Goal: Task Accomplishment & Management: Use online tool/utility

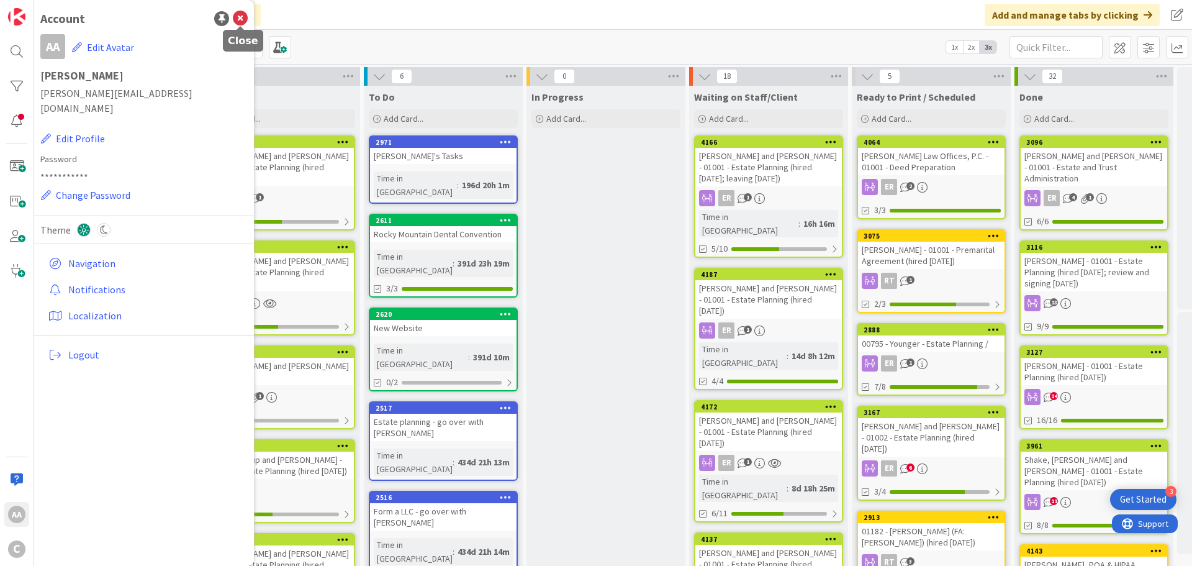
click at [241, 21] on icon at bounding box center [240, 18] width 15 height 15
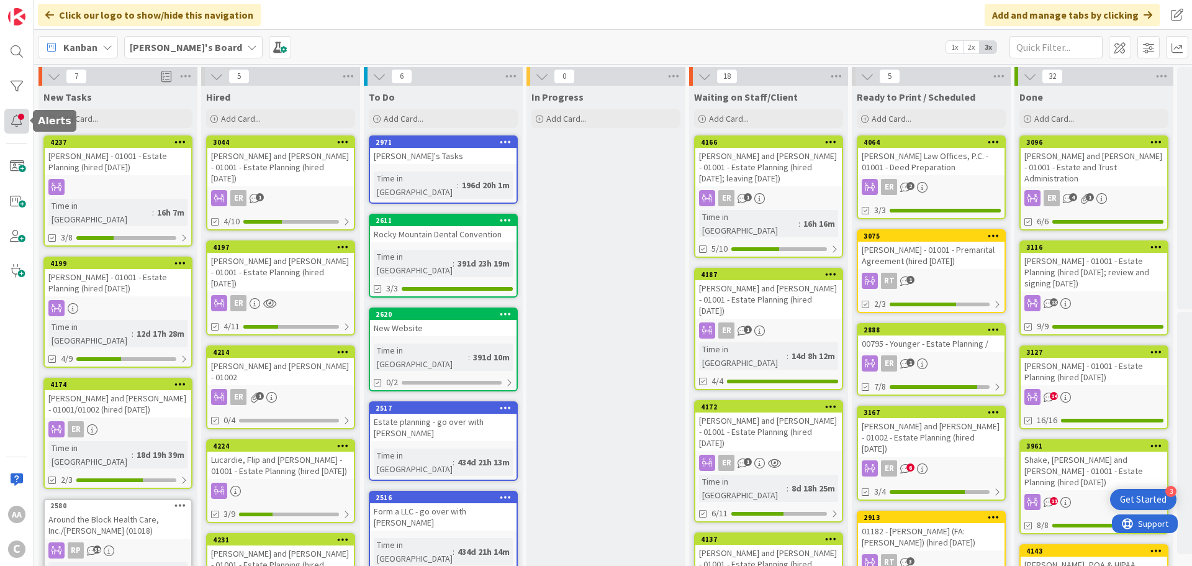
click at [20, 119] on div at bounding box center [16, 121] width 25 height 25
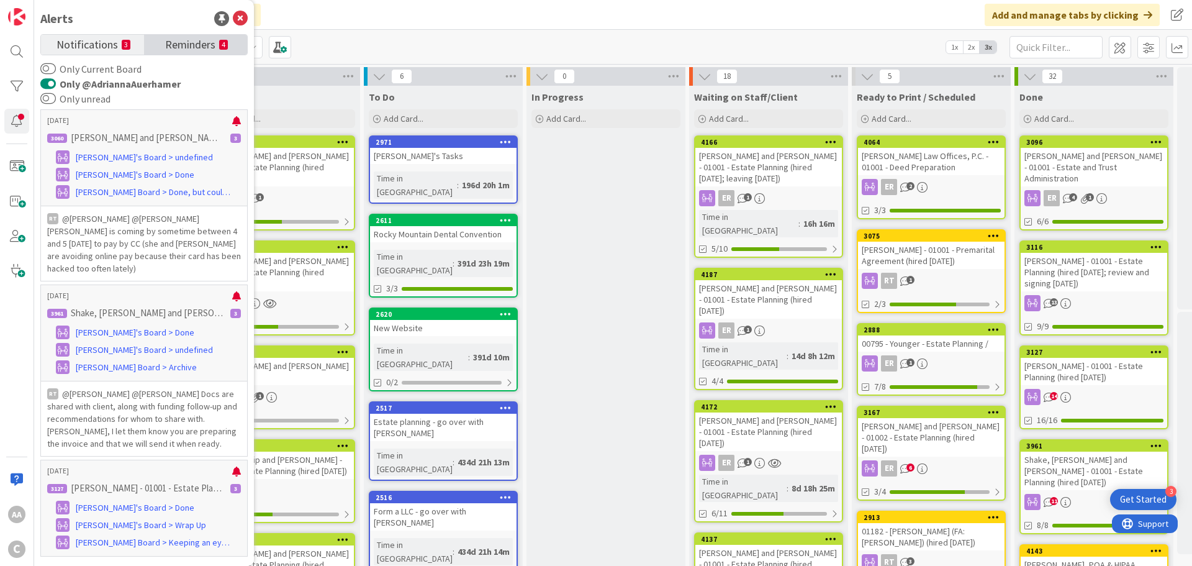
click at [192, 43] on span "Reminders" at bounding box center [190, 43] width 50 height 17
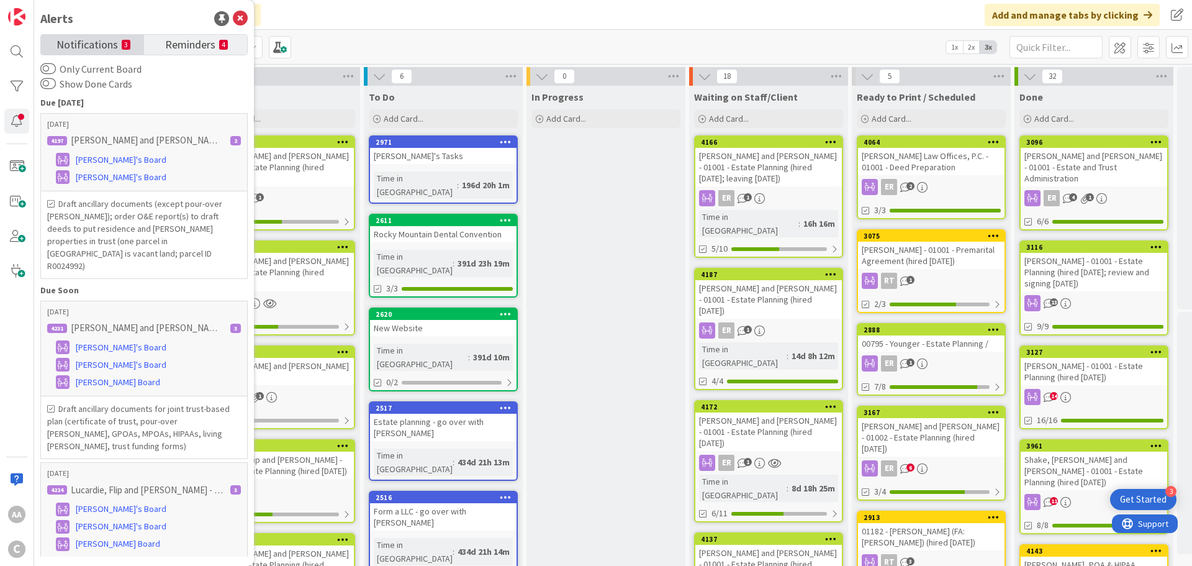
click at [99, 41] on span "Notifications" at bounding box center [86, 43] width 61 height 17
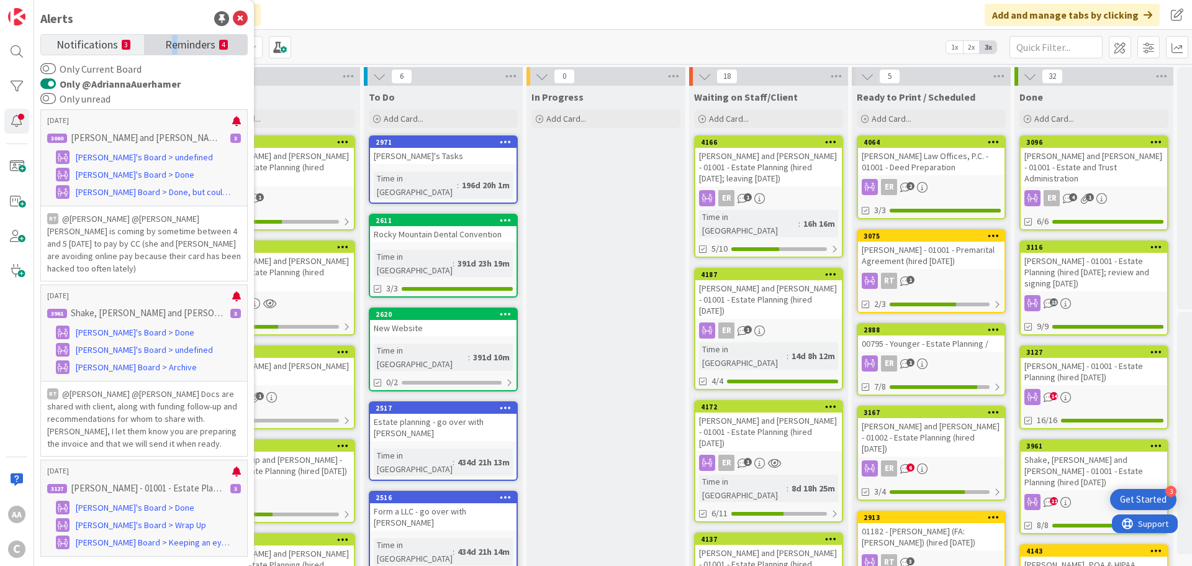
click at [174, 48] on span "Reminders" at bounding box center [190, 43] width 50 height 17
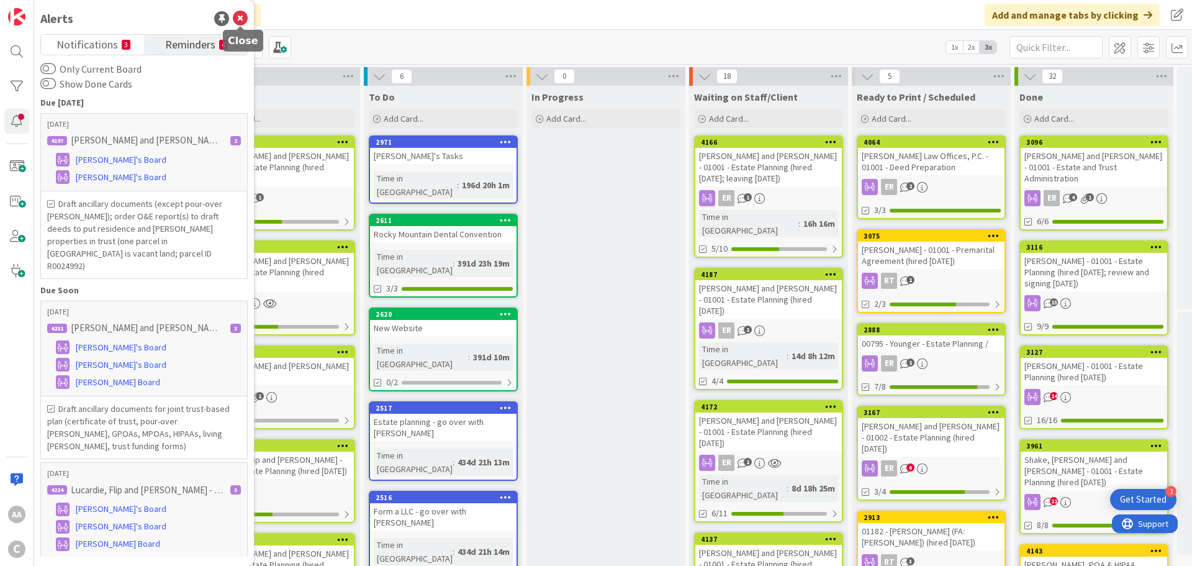
click at [242, 18] on icon at bounding box center [240, 18] width 15 height 15
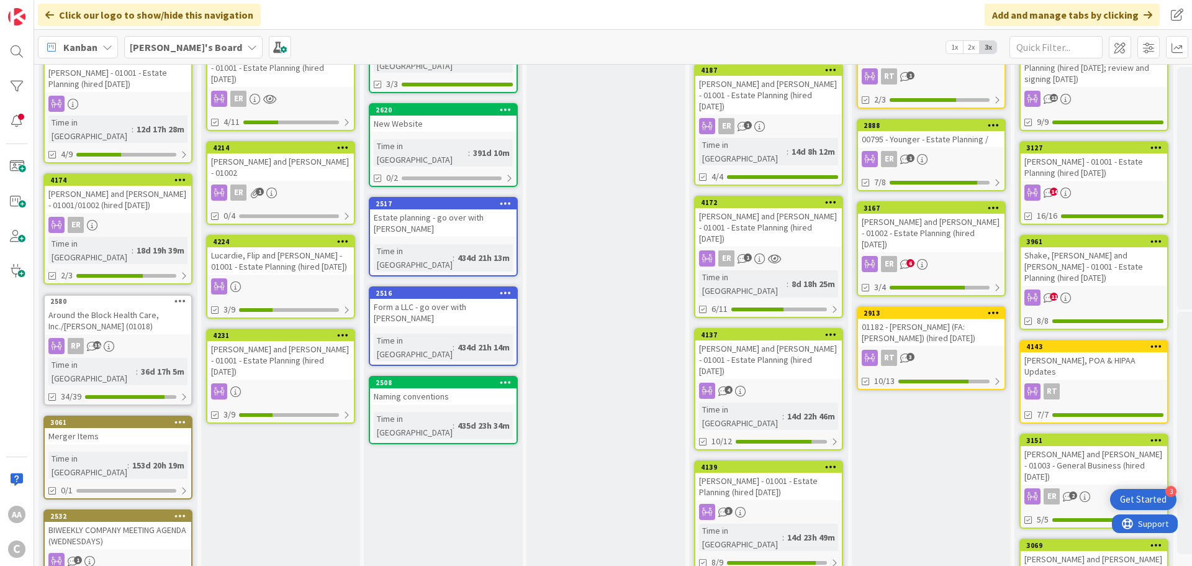
scroll to position [248, 0]
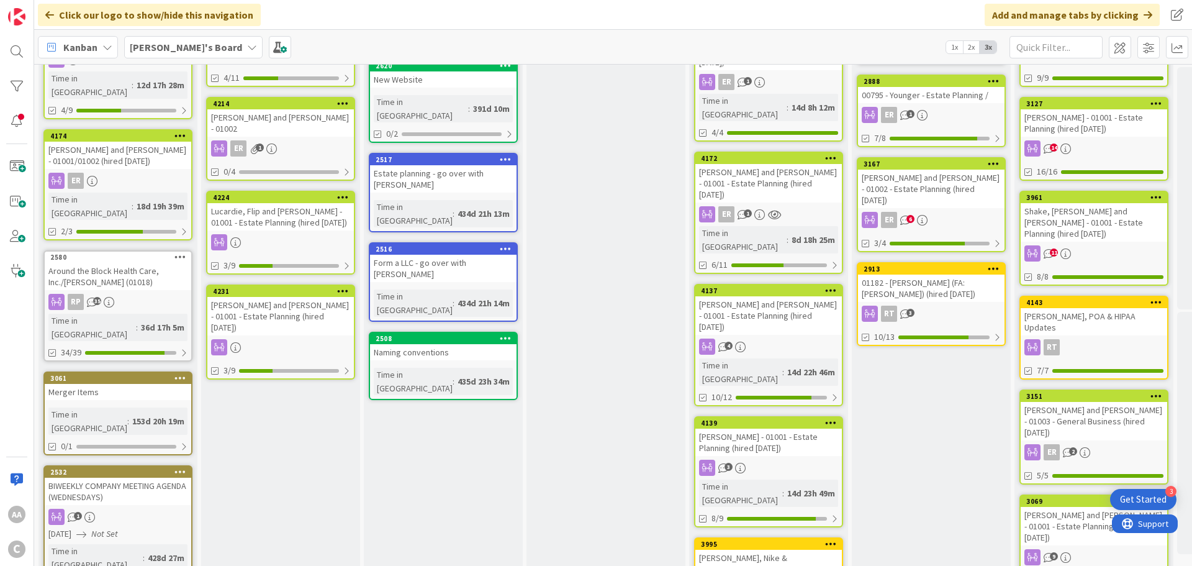
click at [756, 428] on div "[PERSON_NAME] - 01001 - Estate Planning (hired [DATE])" at bounding box center [768, 441] width 147 height 27
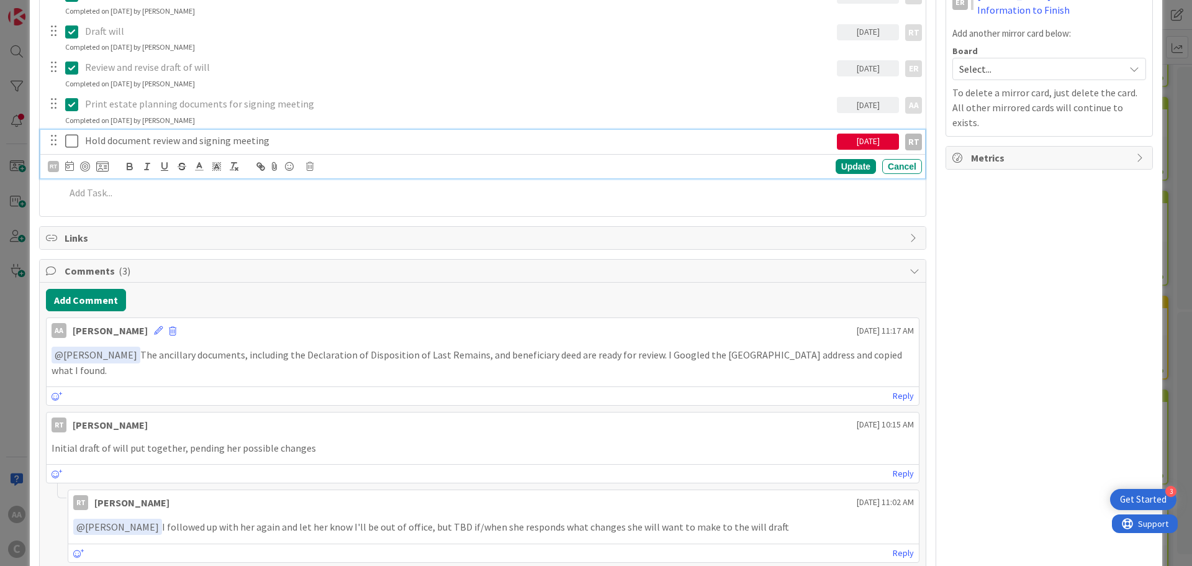
click at [68, 140] on icon at bounding box center [71, 140] width 13 height 15
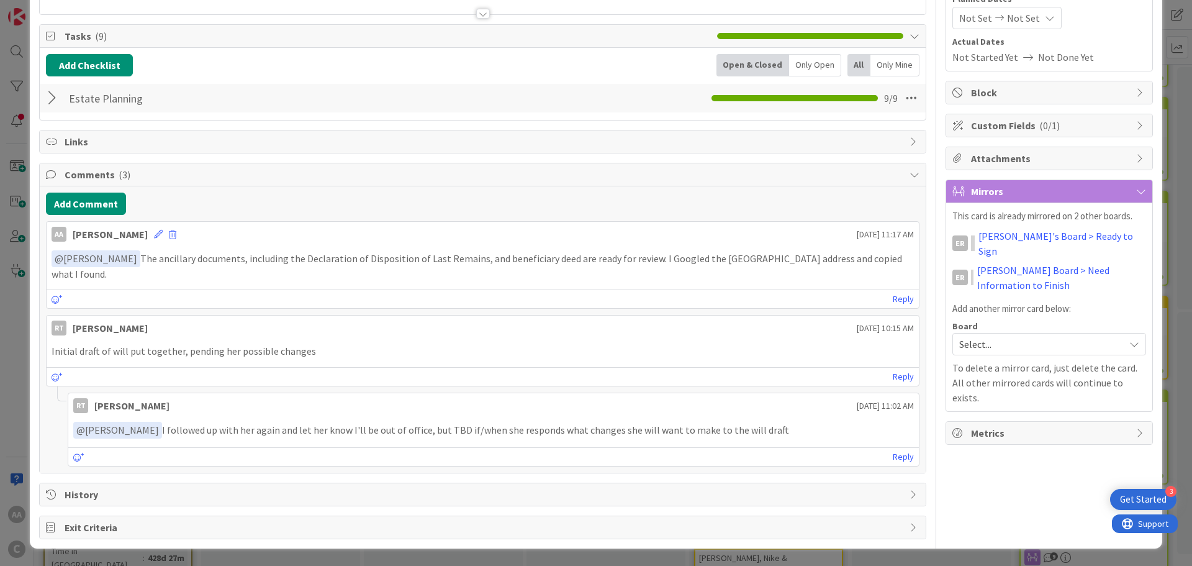
scroll to position [145, 0]
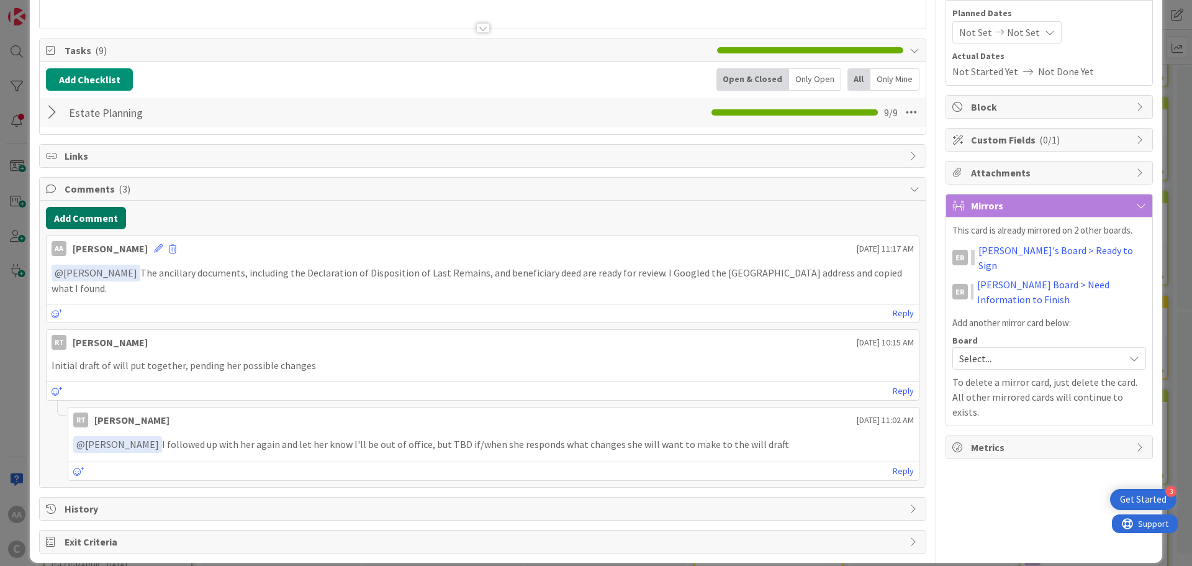
click at [76, 212] on button "Add Comment" at bounding box center [86, 218] width 80 height 22
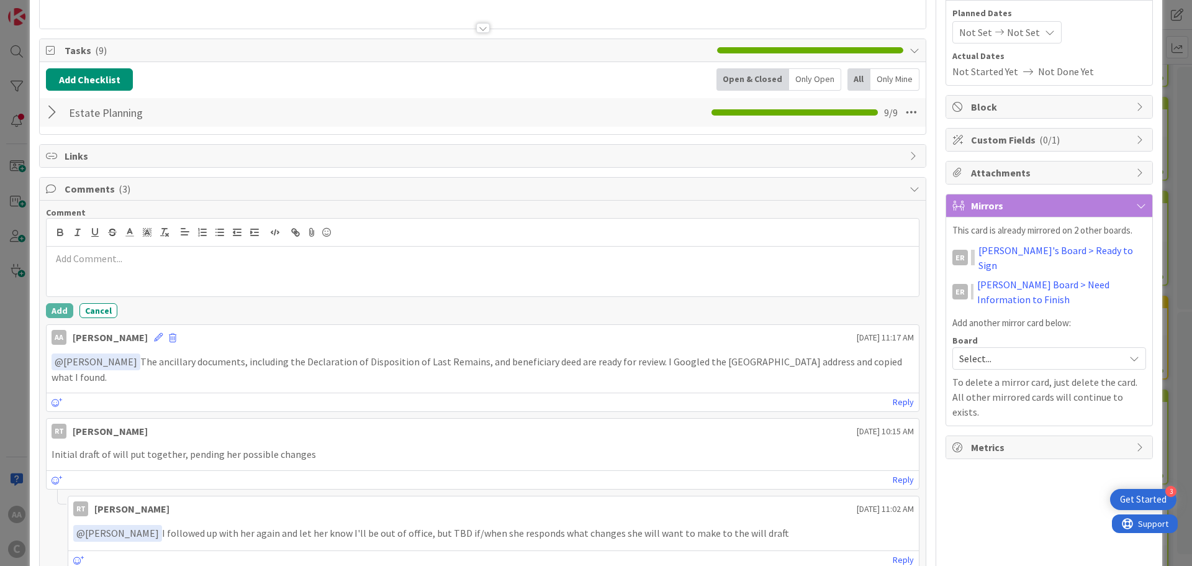
click at [115, 269] on div at bounding box center [483, 271] width 872 height 50
click at [119, 281] on div "﻿ @ Ethan Rector ﻿ ER Ethan Rector" at bounding box center [483, 271] width 872 height 50
click at [53, 313] on button "Add" at bounding box center [59, 310] width 27 height 15
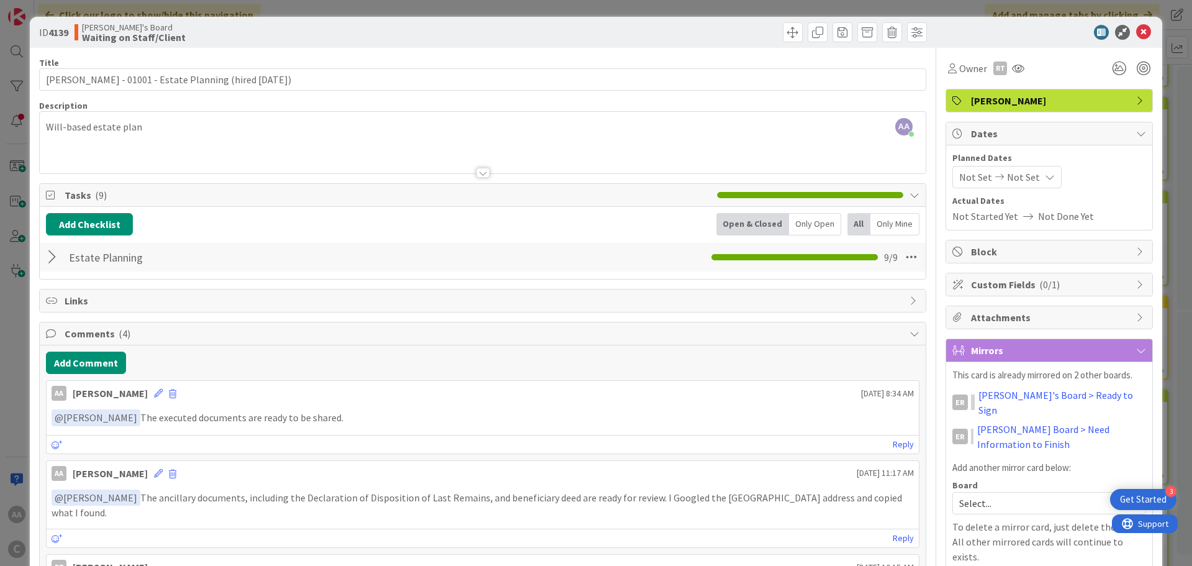
scroll to position [0, 0]
click at [1136, 36] on icon at bounding box center [1143, 32] width 15 height 15
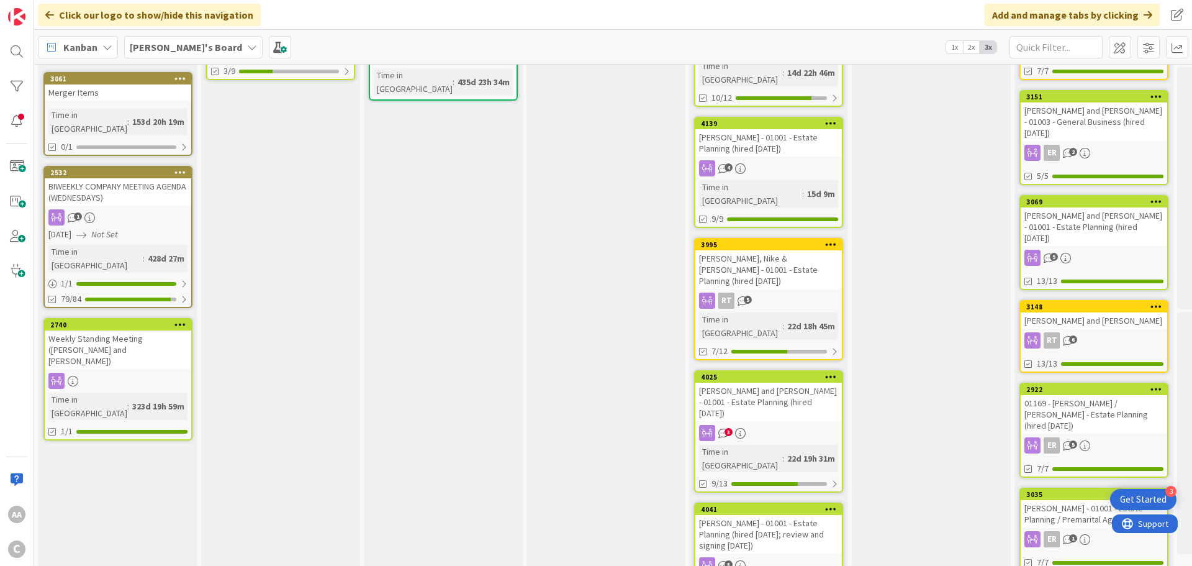
scroll to position [621, 0]
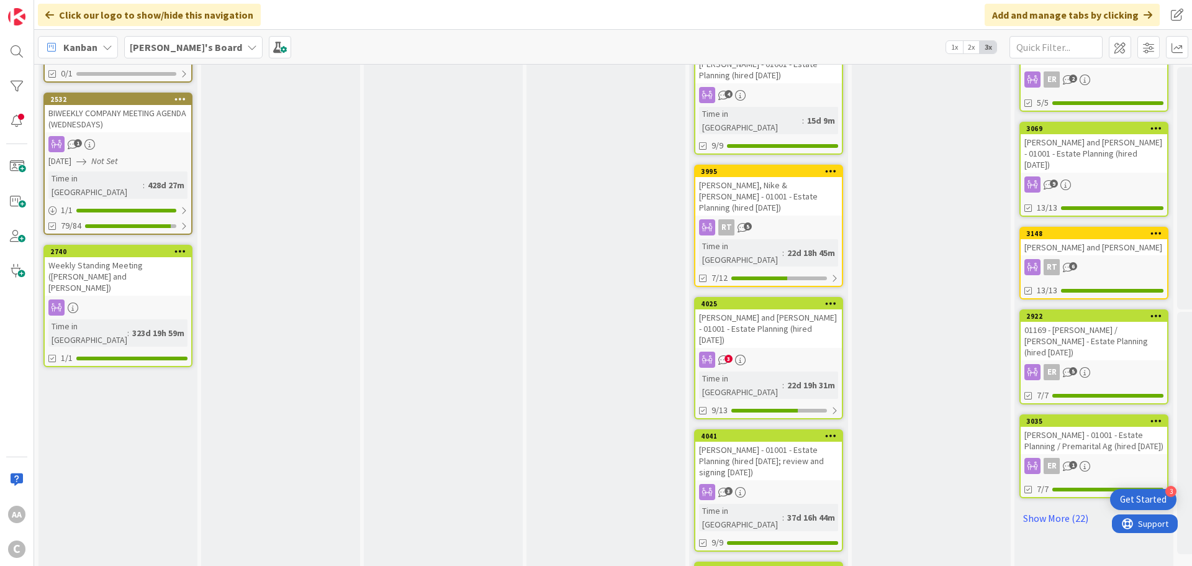
click at [726, 441] on div "[PERSON_NAME] - 01001 - Estate Planning (hired [DATE]; review and signing [DATE…" at bounding box center [768, 460] width 147 height 38
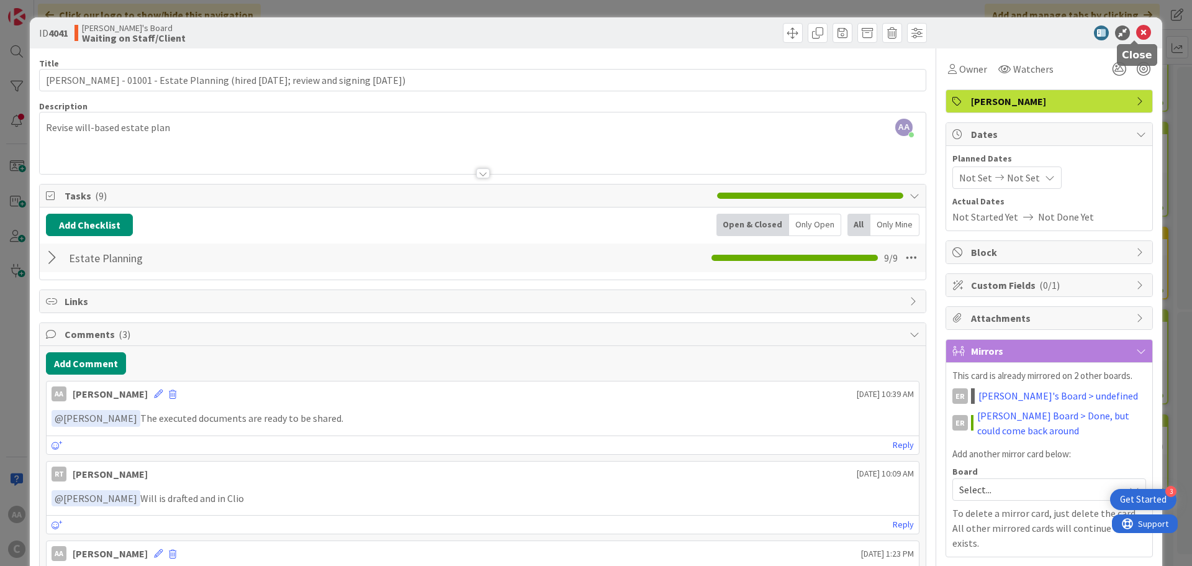
drag, startPoint x: 1135, startPoint y: 29, endPoint x: 1129, endPoint y: 34, distance: 8.0
click at [1136, 28] on icon at bounding box center [1143, 32] width 15 height 15
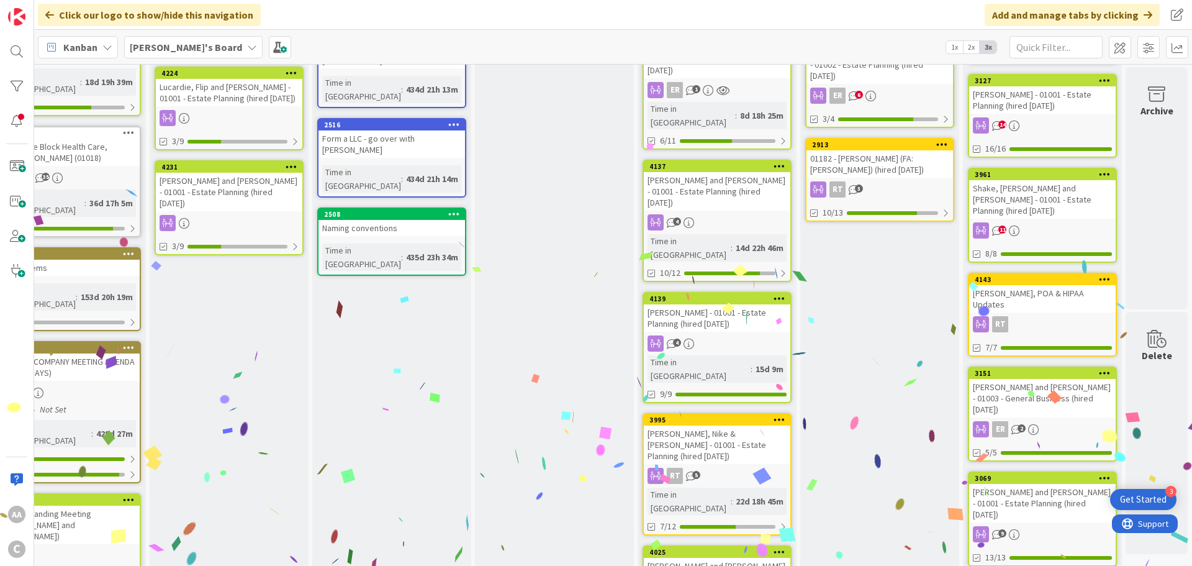
scroll to position [700, 61]
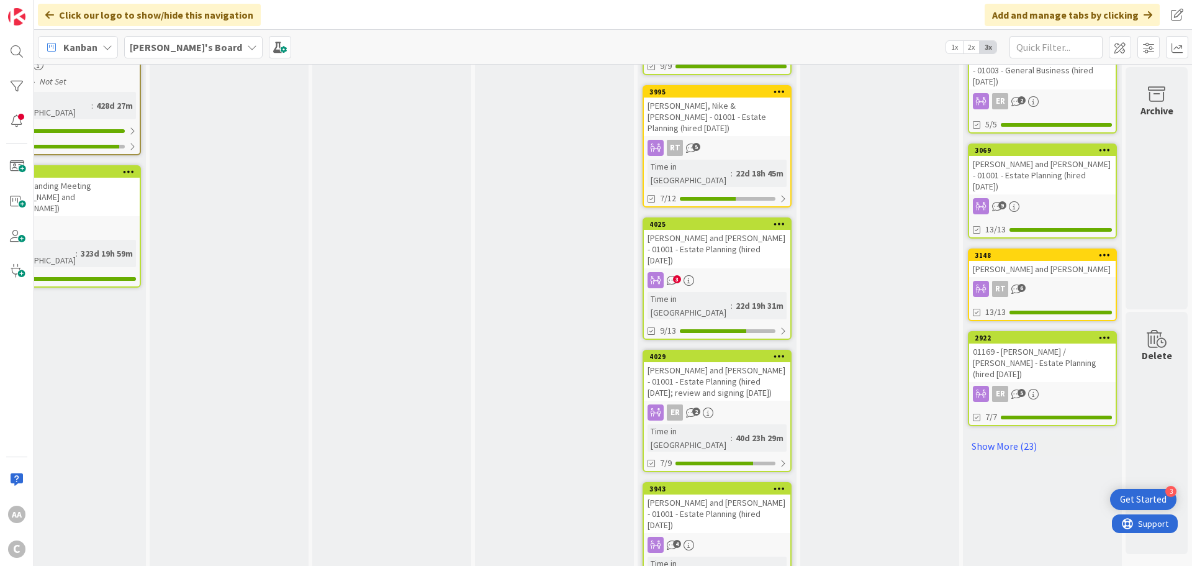
click at [686, 494] on div "[PERSON_NAME] and [PERSON_NAME] - 01001 - Estate Planning (hired [DATE])" at bounding box center [717, 513] width 147 height 38
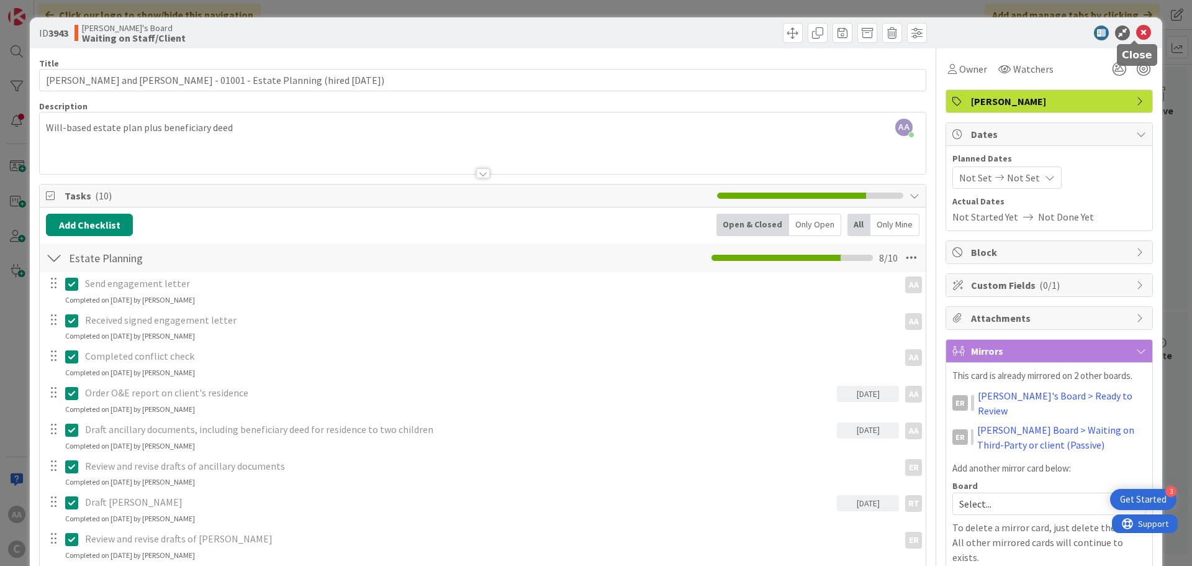
click at [1136, 27] on icon at bounding box center [1143, 32] width 15 height 15
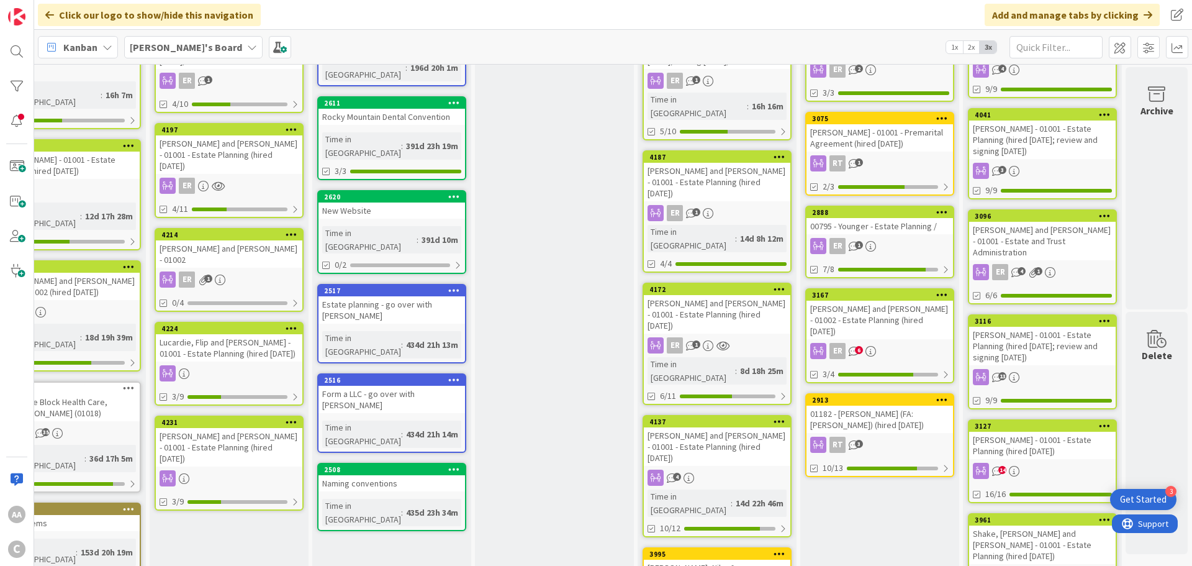
scroll to position [124, 61]
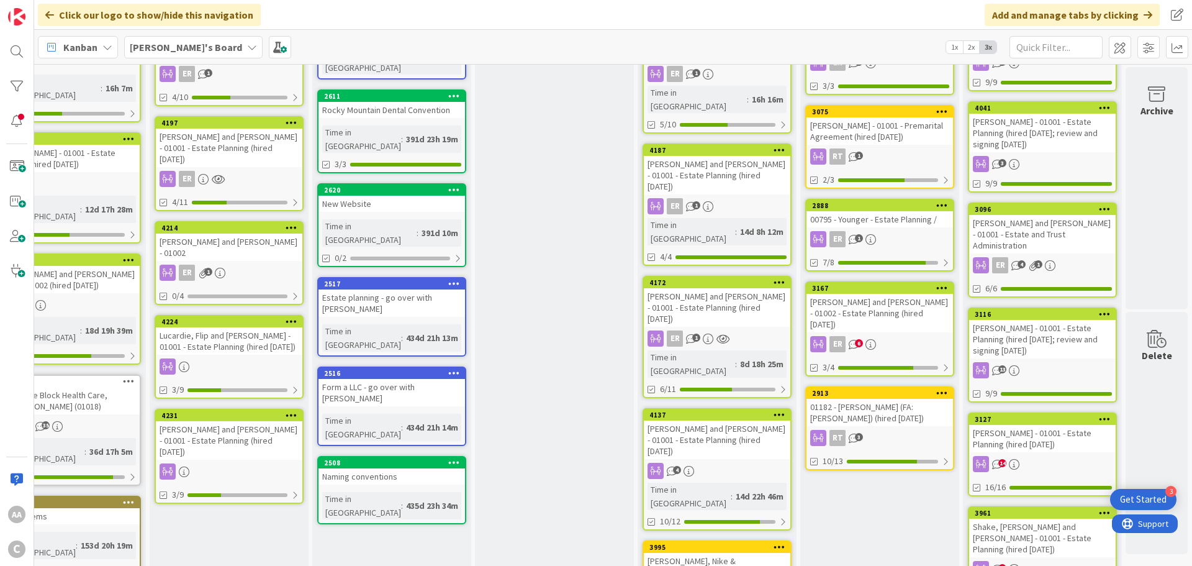
click at [865, 215] on div "00795 - Younger - Estate Planning /" at bounding box center [879, 219] width 147 height 16
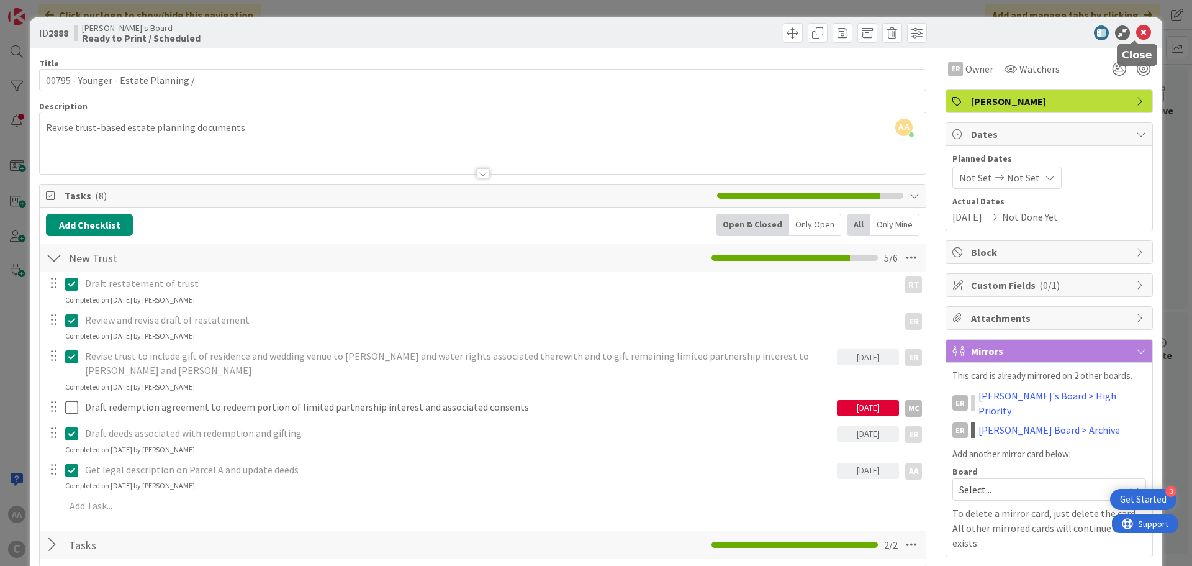
click at [1136, 35] on icon at bounding box center [1143, 32] width 15 height 15
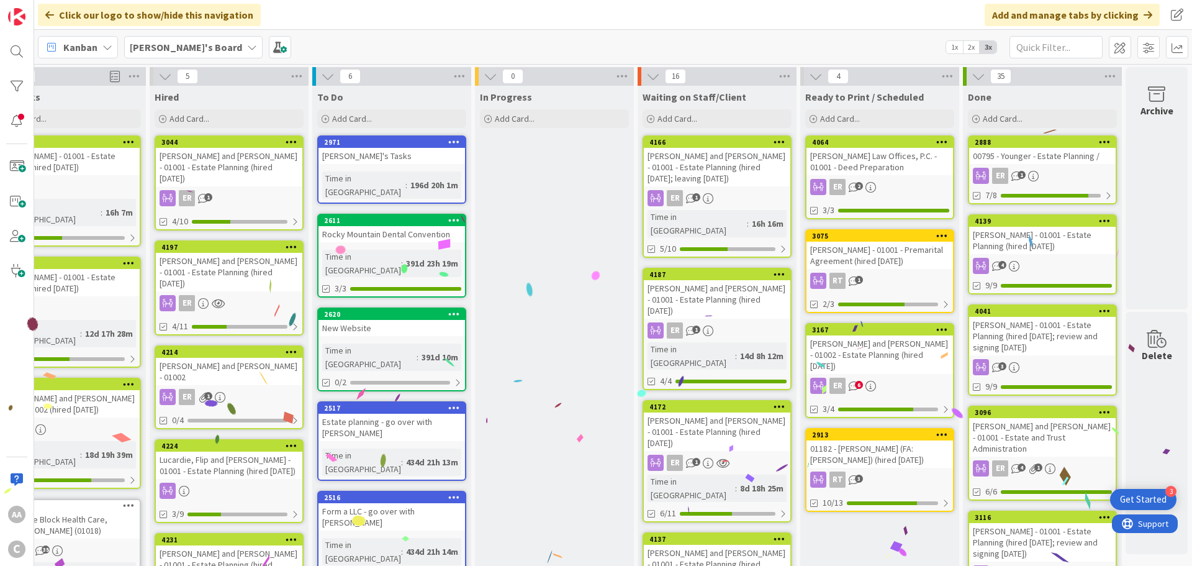
click at [868, 347] on div "[PERSON_NAME] and [PERSON_NAME] - 01002 - Estate Planning (hired [DATE])" at bounding box center [879, 354] width 147 height 38
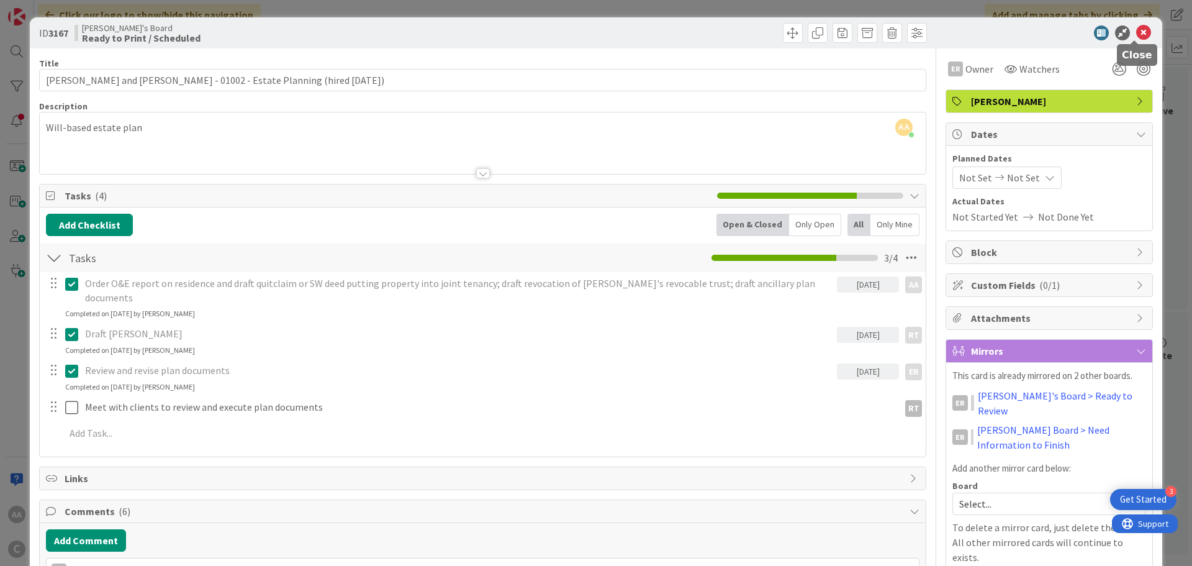
click at [1136, 35] on icon at bounding box center [1143, 32] width 15 height 15
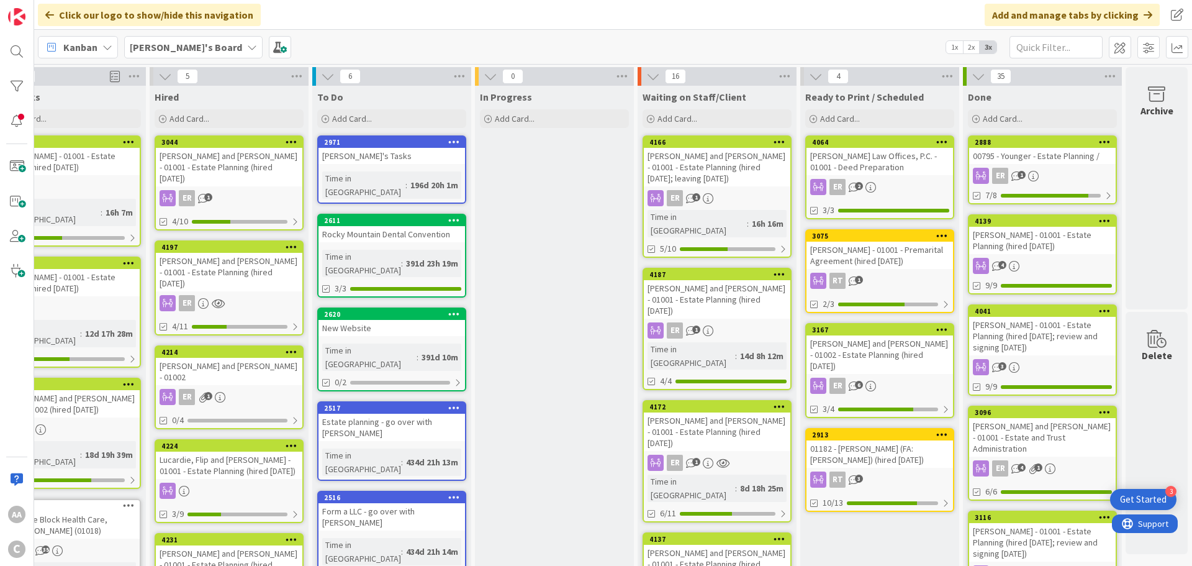
click at [867, 258] on div "[PERSON_NAME] - 01001 - Premarital Agreement (hired [DATE])" at bounding box center [879, 254] width 147 height 27
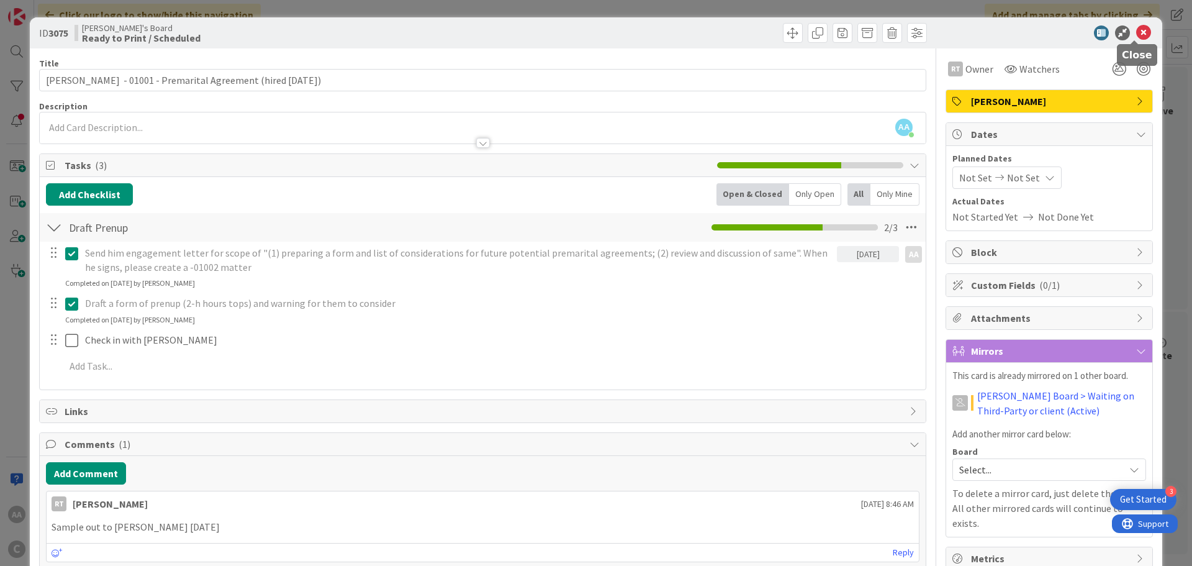
click at [1136, 37] on icon at bounding box center [1143, 32] width 15 height 15
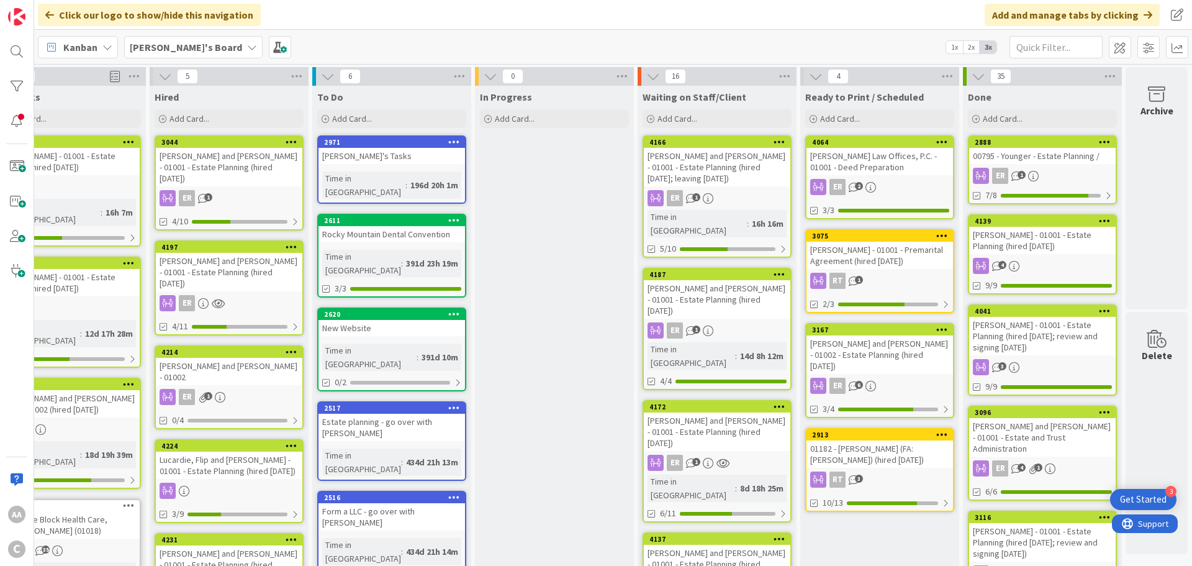
click at [870, 165] on div "[PERSON_NAME] Law Offices, P.C. - 01001 - Deed Preparation" at bounding box center [879, 161] width 147 height 27
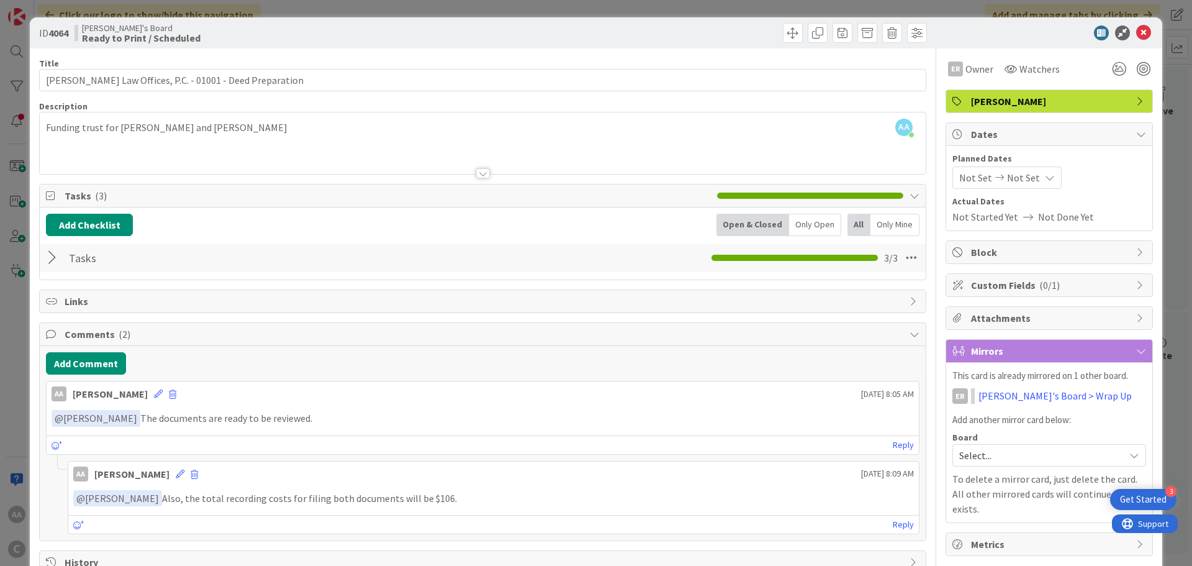
click at [52, 257] on div at bounding box center [54, 257] width 16 height 22
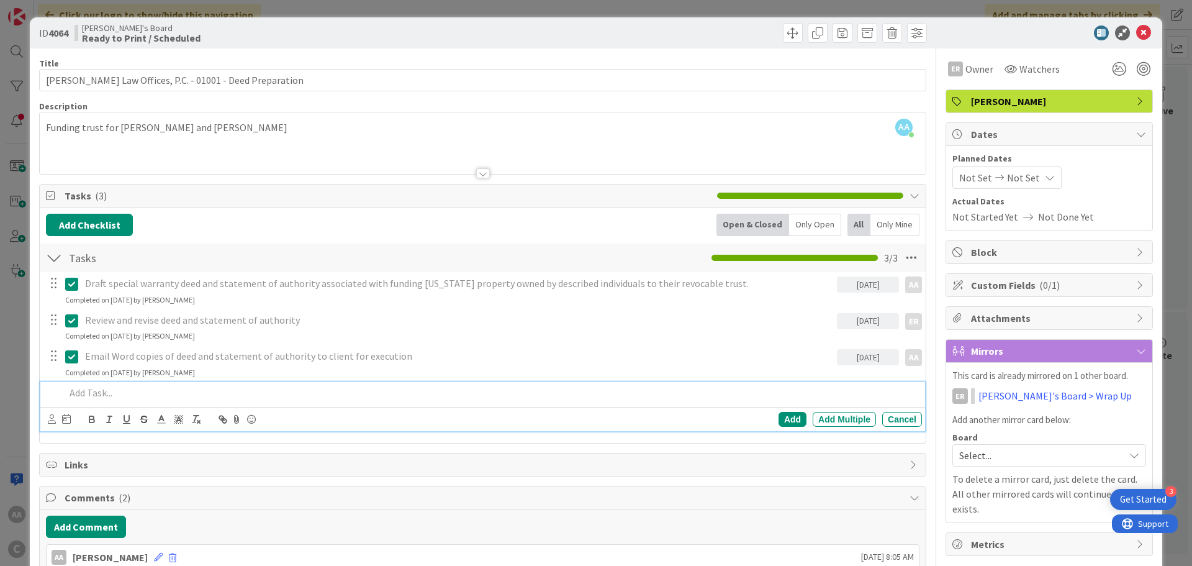
click at [137, 395] on p at bounding box center [491, 393] width 852 height 14
click at [129, 395] on p "Record documents" at bounding box center [491, 393] width 852 height 14
click at [50, 420] on icon at bounding box center [52, 418] width 8 height 9
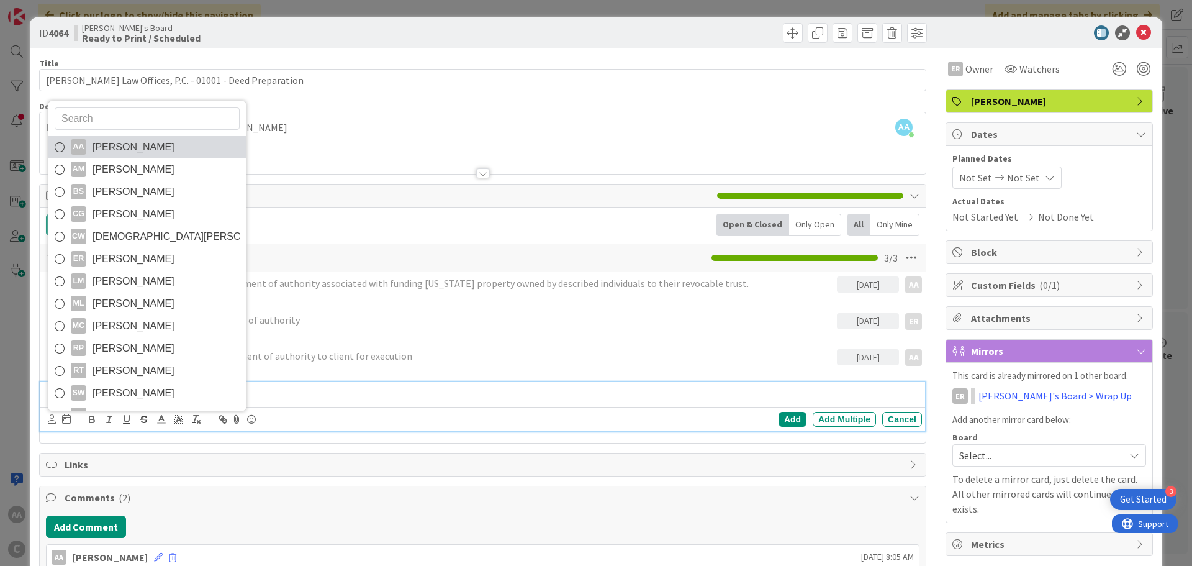
click at [91, 154] on link "AA Adrianna Auerhamer" at bounding box center [146, 147] width 197 height 22
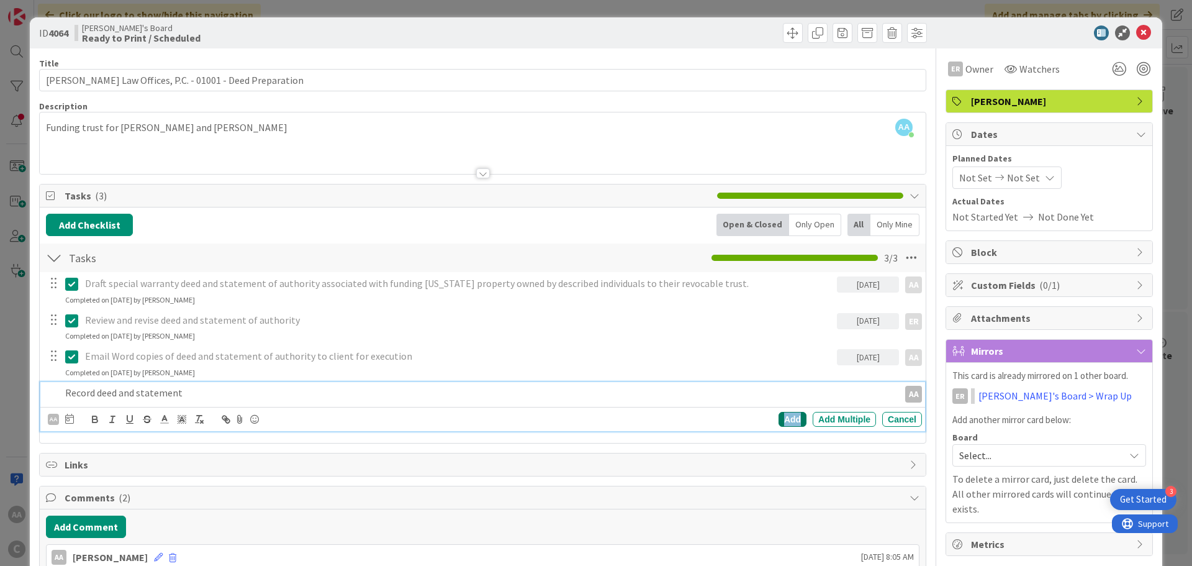
click at [778, 421] on div "Add" at bounding box center [792, 419] width 28 height 15
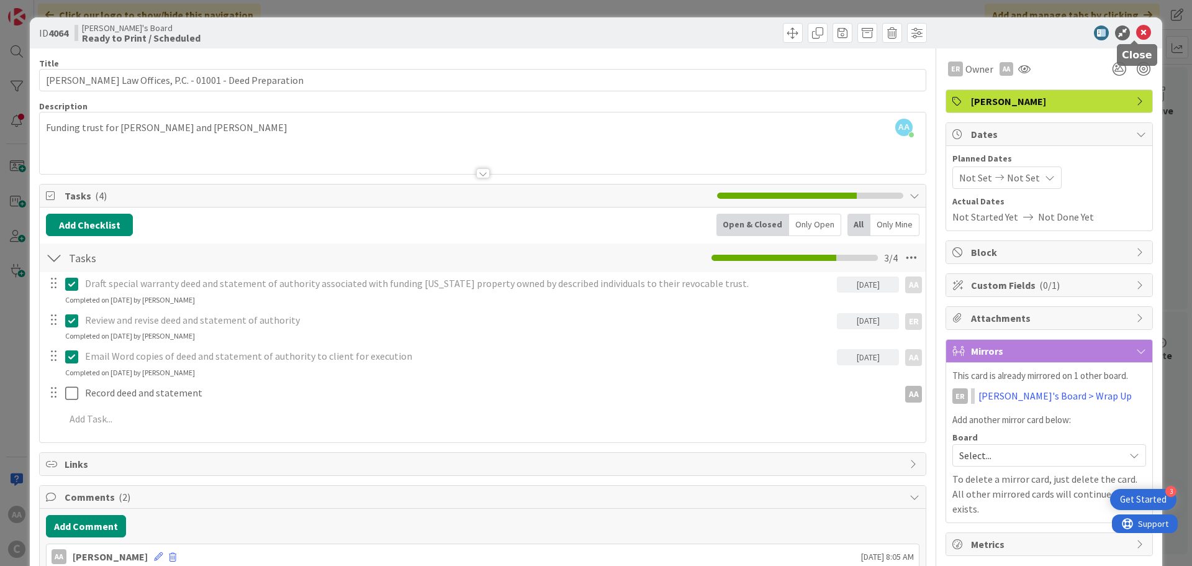
click at [1136, 33] on icon at bounding box center [1143, 32] width 15 height 15
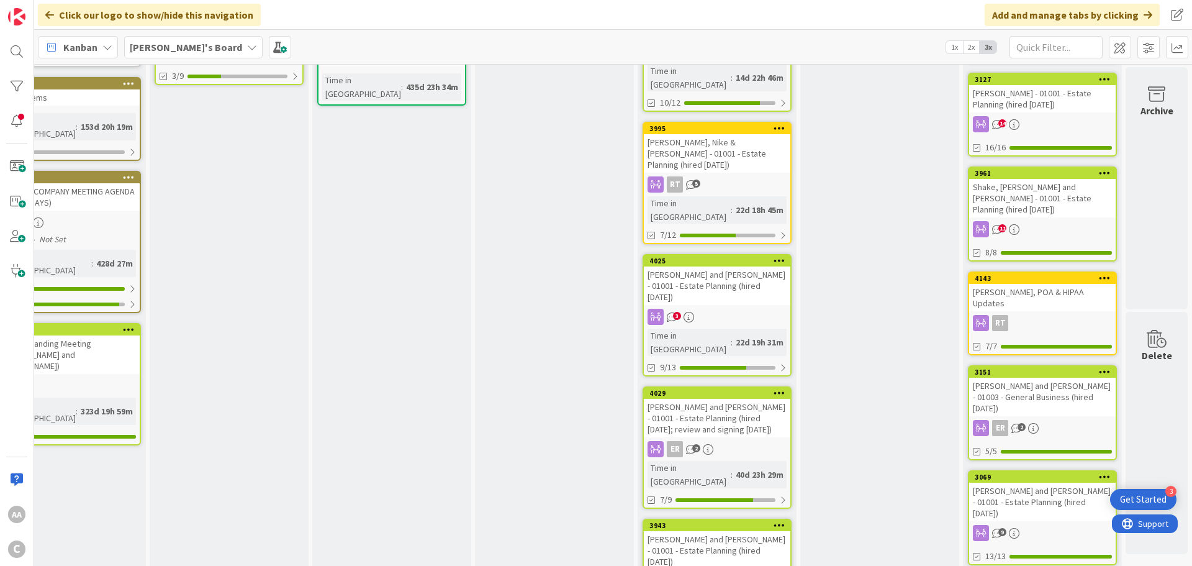
scroll to position [559, 61]
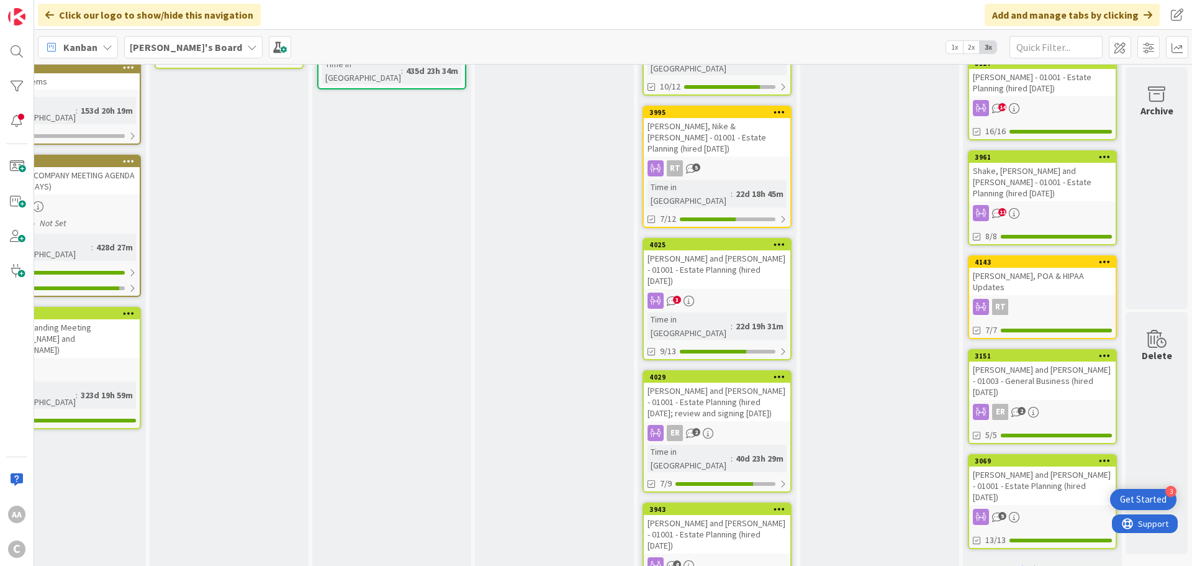
click at [702, 250] on div "[PERSON_NAME] and [PERSON_NAME] - 01001 - Estate Planning (hired [DATE])" at bounding box center [717, 269] width 147 height 38
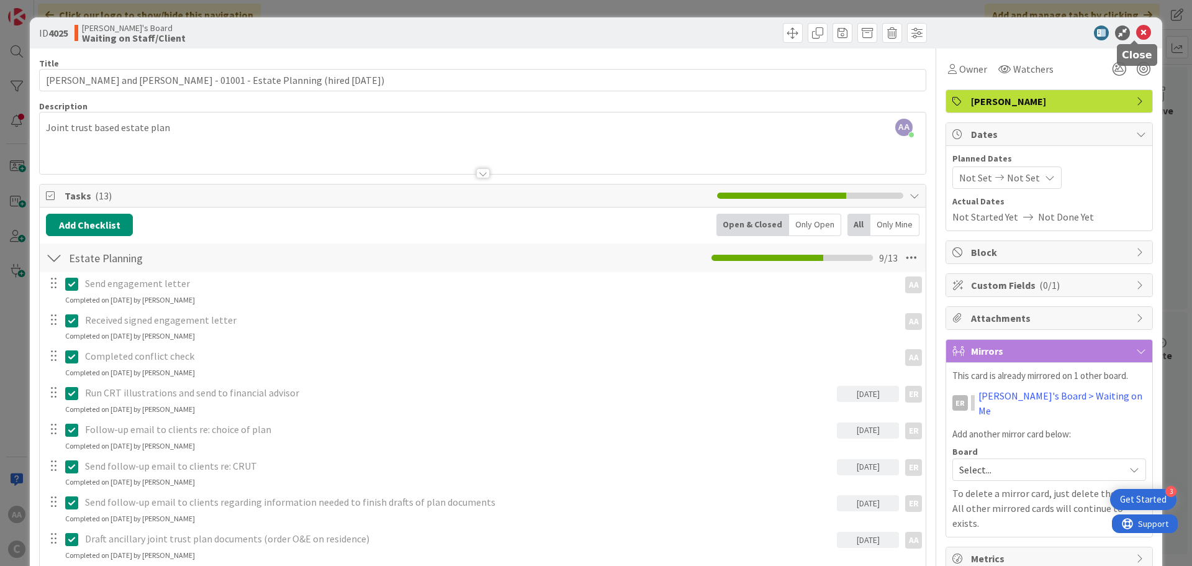
click at [1136, 30] on icon at bounding box center [1143, 32] width 15 height 15
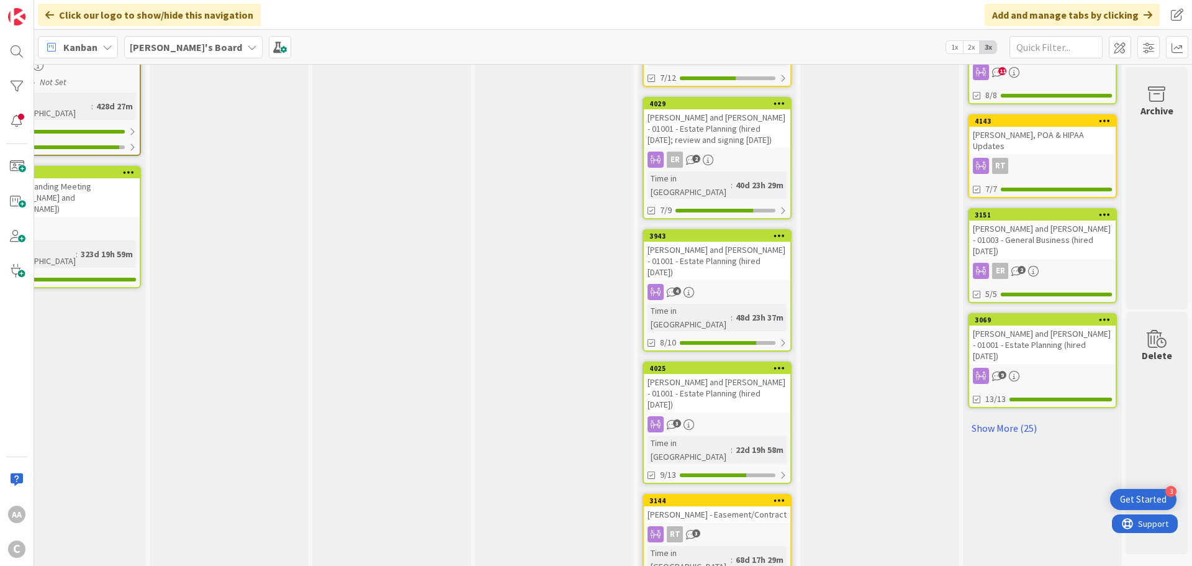
scroll to position [700, 61]
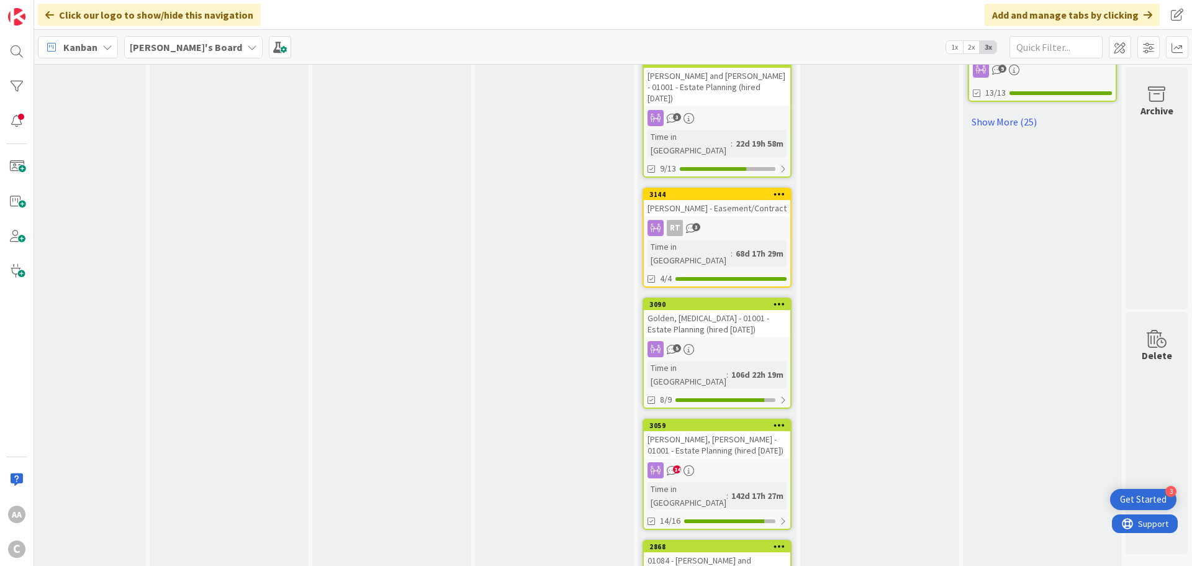
scroll to position [1011, 61]
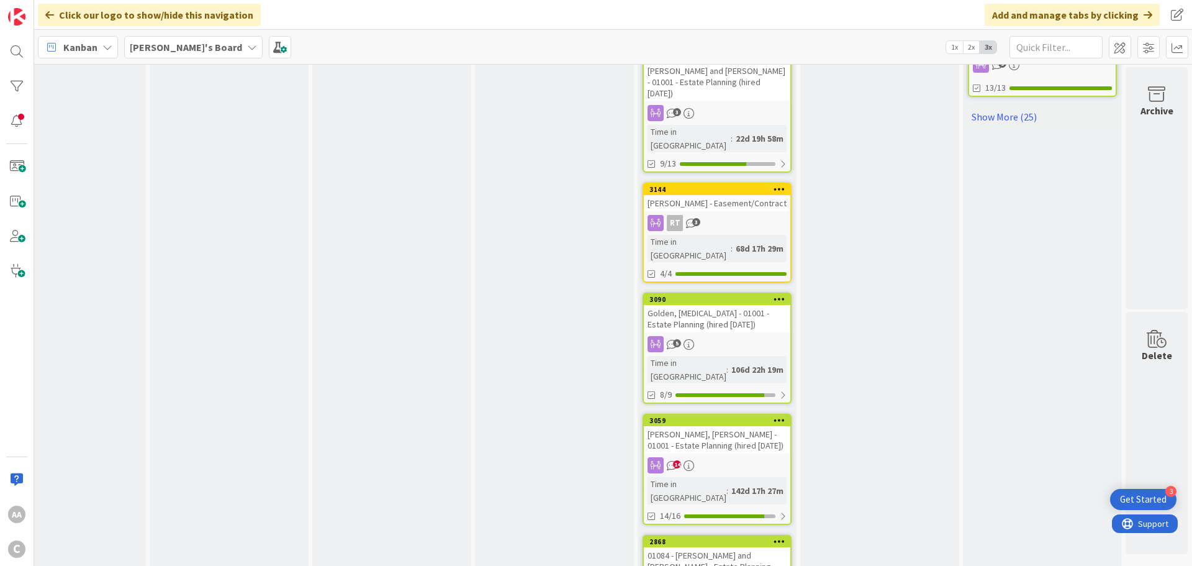
click at [707, 305] on div "Golden, Mili - 01001 - Estate Planning (hired 5.14.25)" at bounding box center [717, 318] width 147 height 27
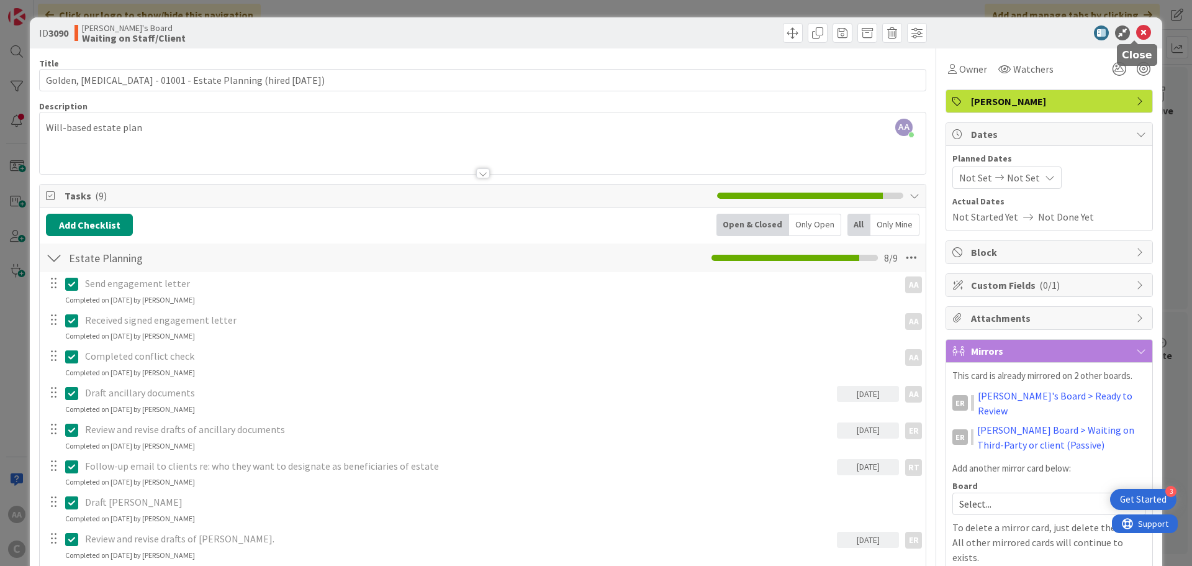
click at [1136, 30] on icon at bounding box center [1143, 32] width 15 height 15
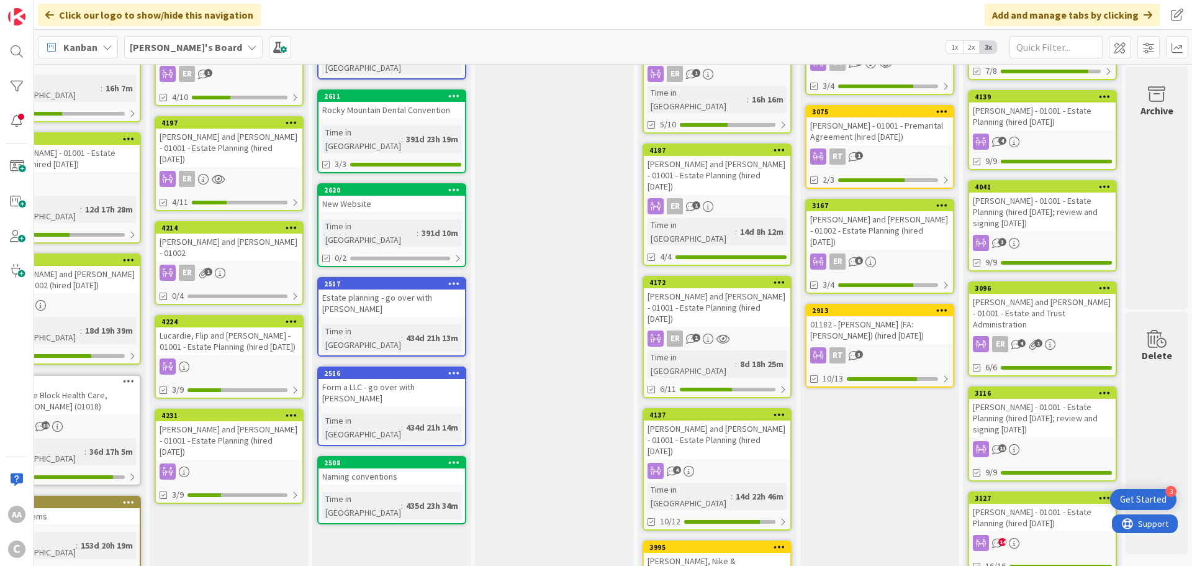
scroll to position [124, 0]
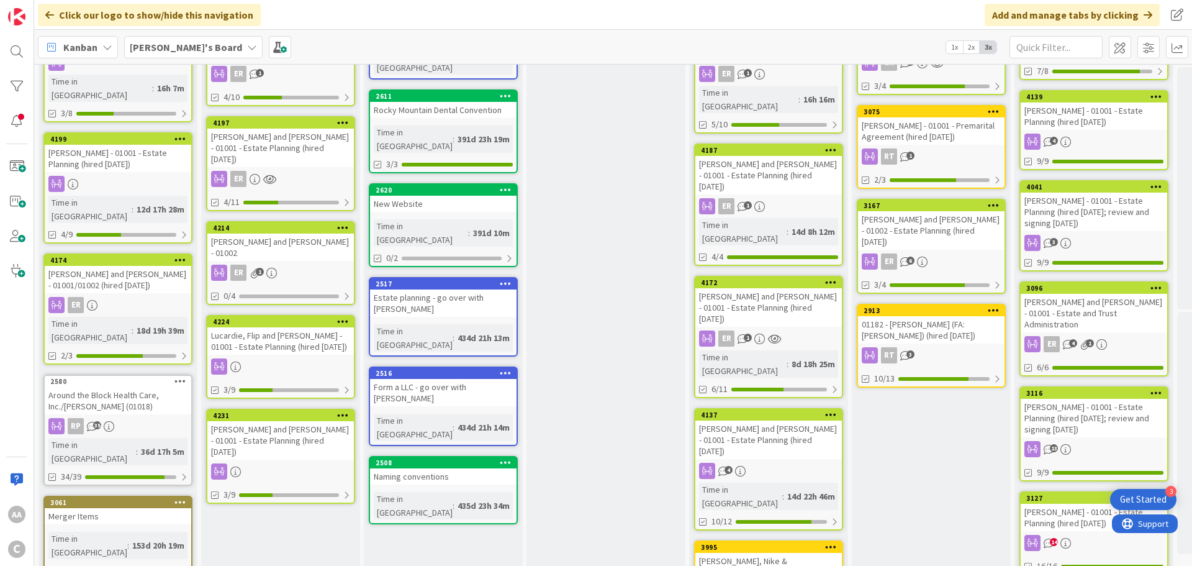
click at [99, 387] on div "Around the Block Health Care, Inc./[PERSON_NAME] (01018)" at bounding box center [118, 400] width 147 height 27
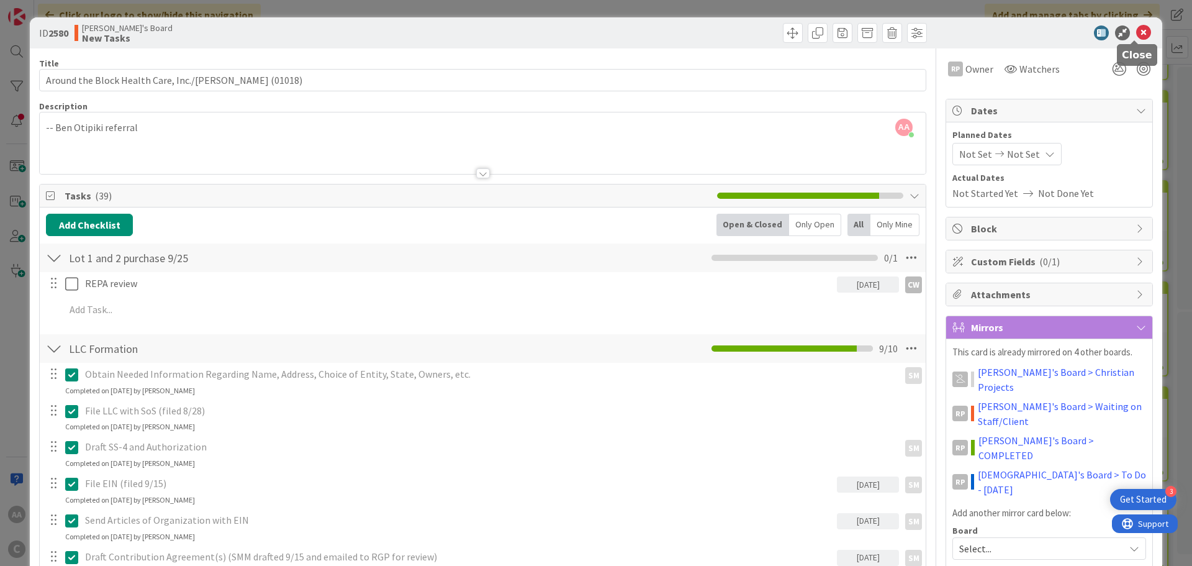
click at [1136, 34] on icon at bounding box center [1143, 32] width 15 height 15
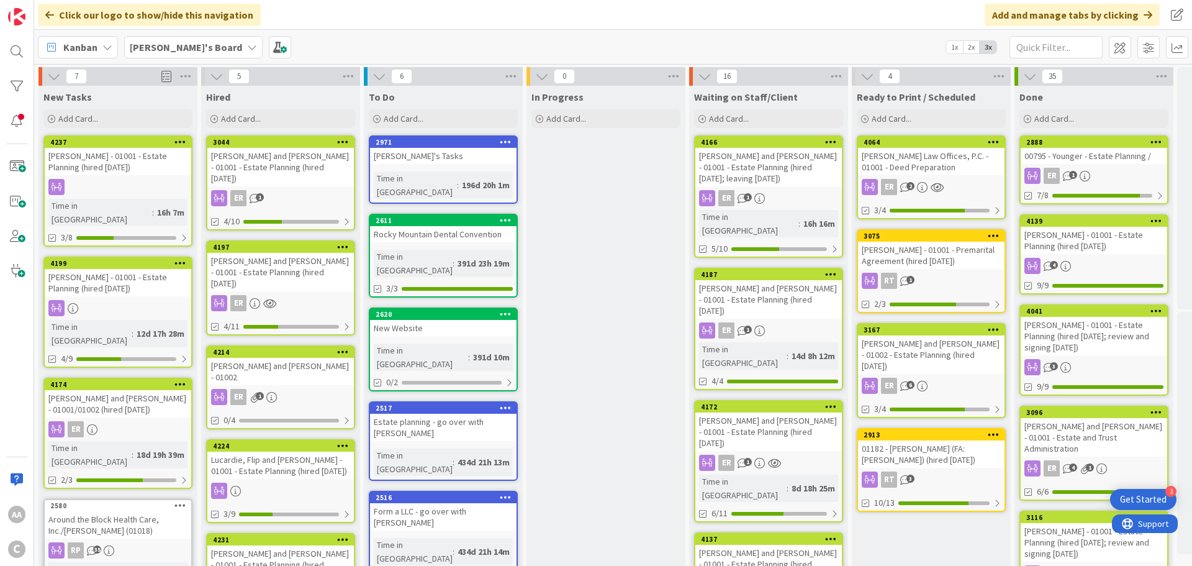
click at [109, 269] on div "[PERSON_NAME] - 01001 - Estate Planning (hired [DATE])" at bounding box center [118, 282] width 147 height 27
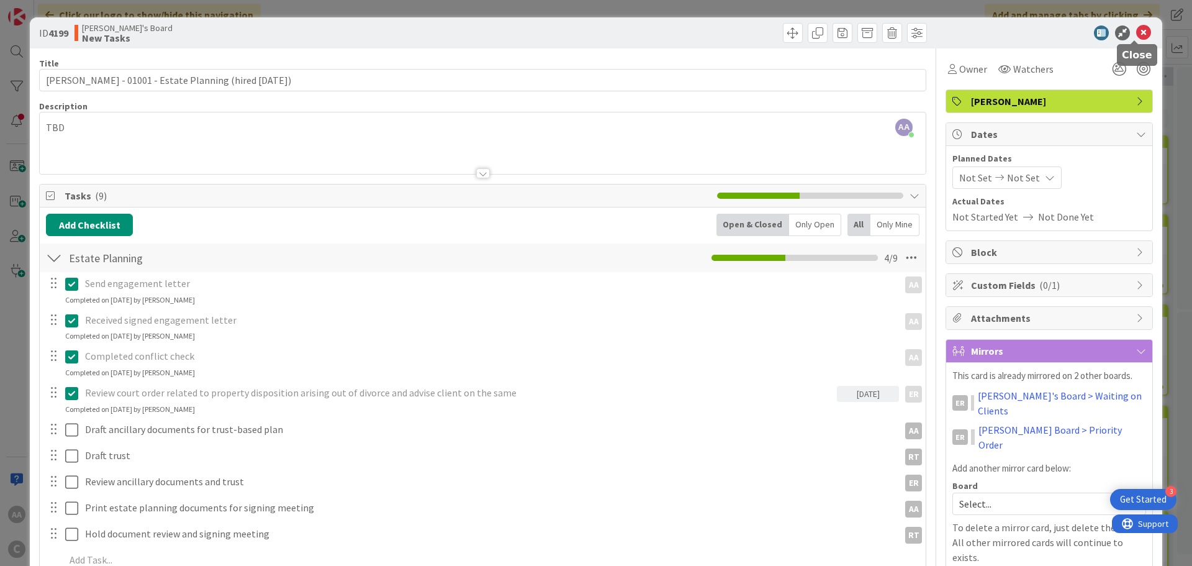
click at [1136, 32] on icon at bounding box center [1143, 32] width 15 height 15
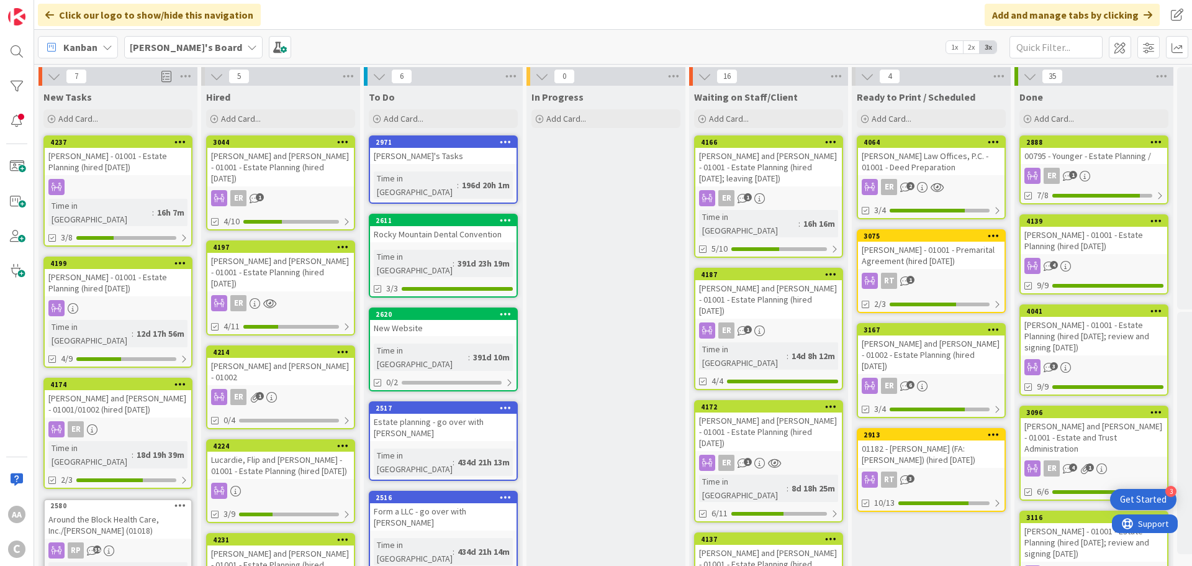
click at [148, 160] on div "[PERSON_NAME] - 01001 - Estate Planning (hired [DATE])" at bounding box center [118, 161] width 147 height 27
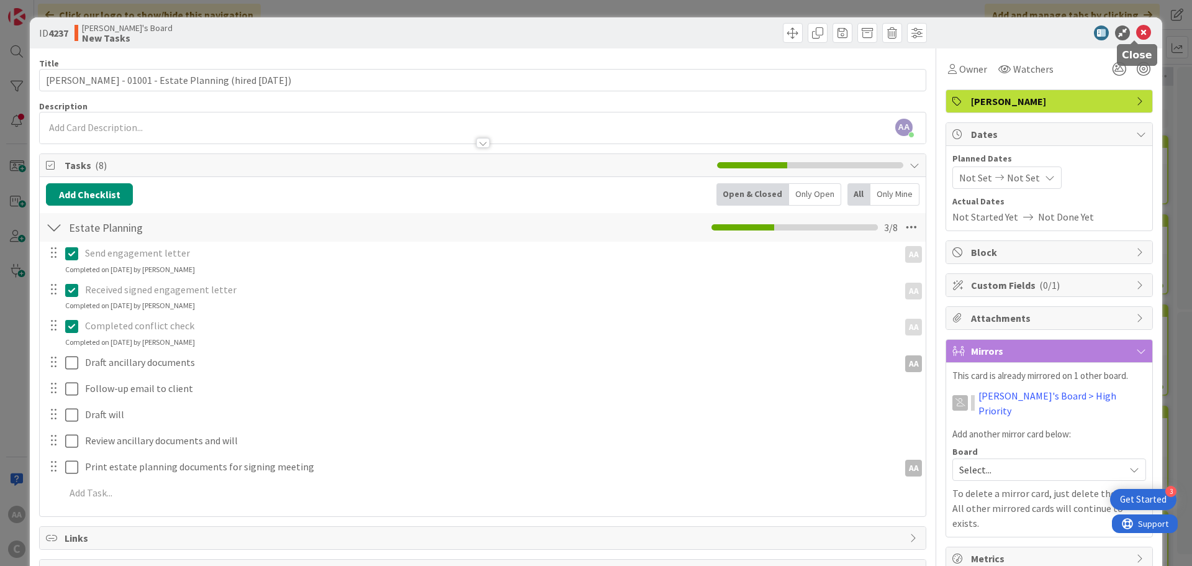
click at [1136, 30] on icon at bounding box center [1143, 32] width 15 height 15
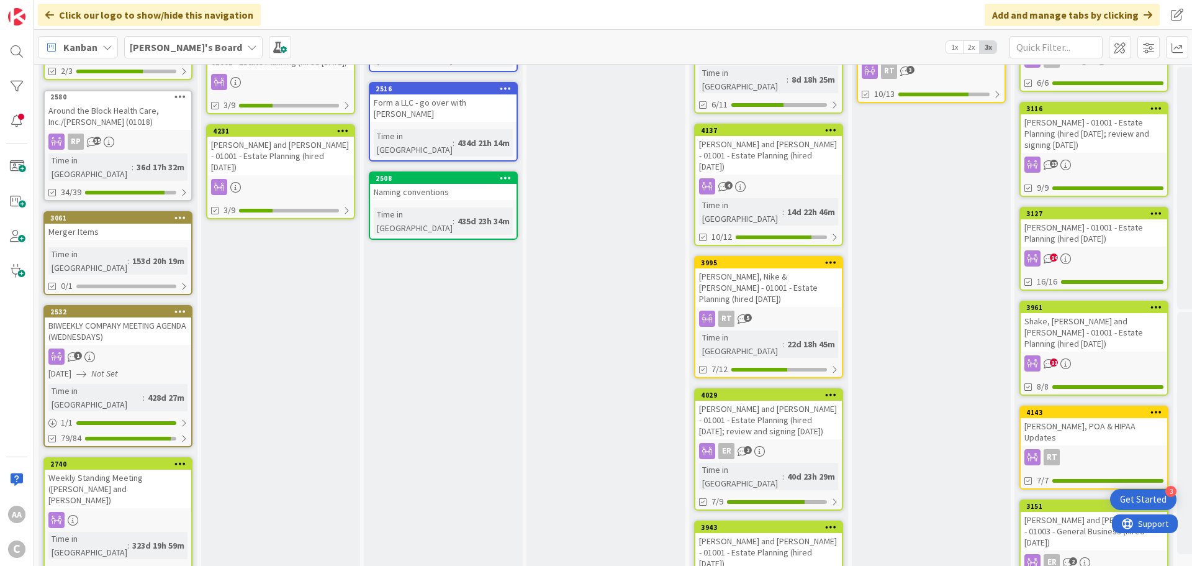
scroll to position [497, 0]
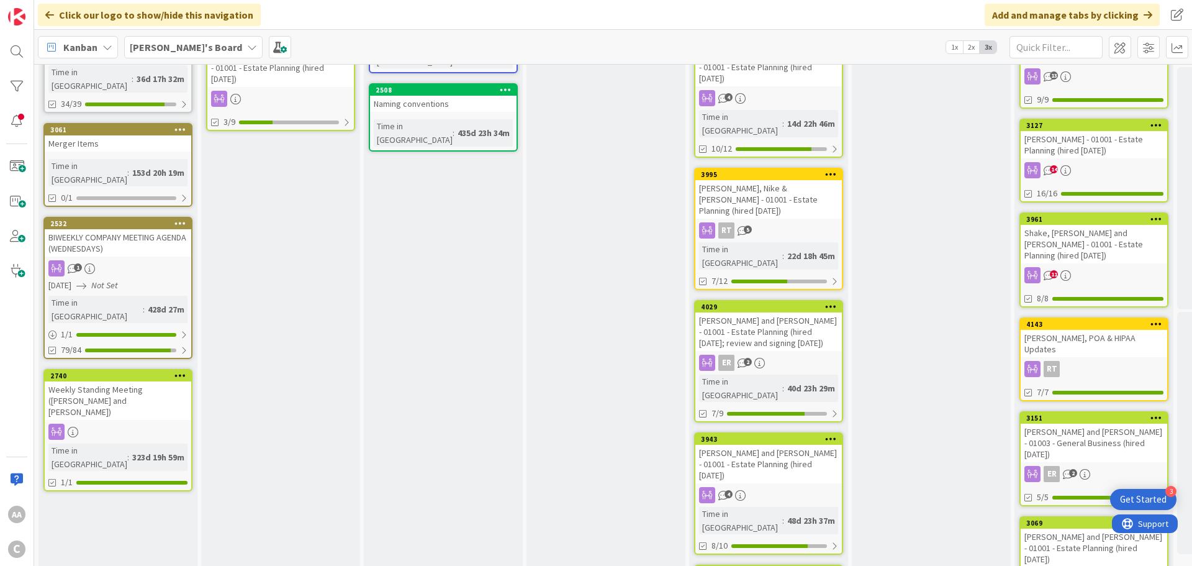
click at [147, 135] on div "Merger Items" at bounding box center [118, 143] width 147 height 16
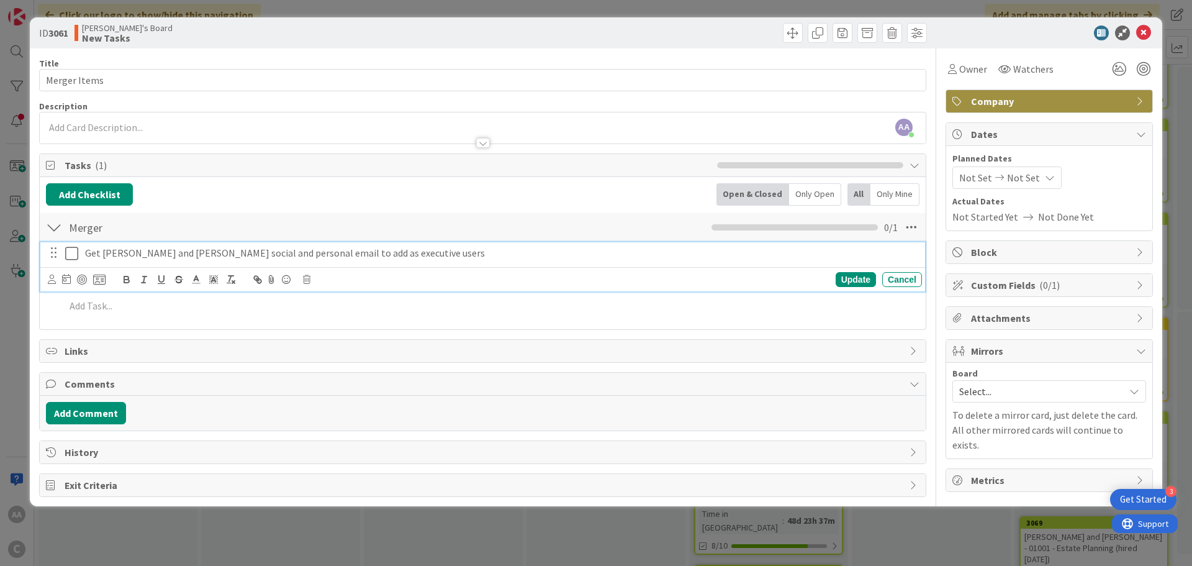
click at [74, 256] on icon at bounding box center [71, 253] width 13 height 15
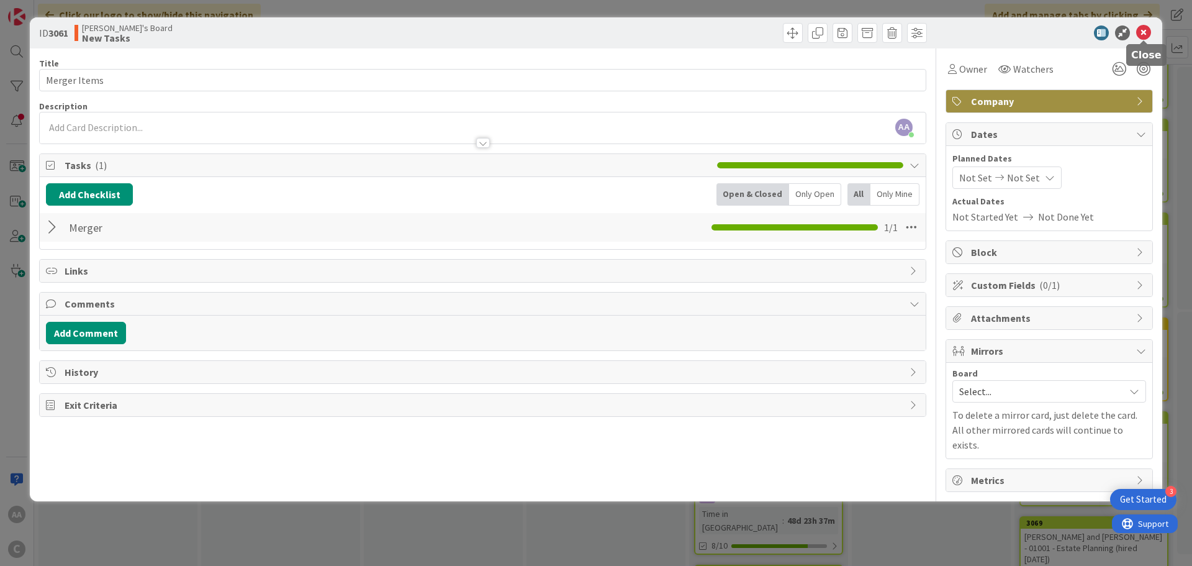
click at [1145, 36] on icon at bounding box center [1143, 32] width 15 height 15
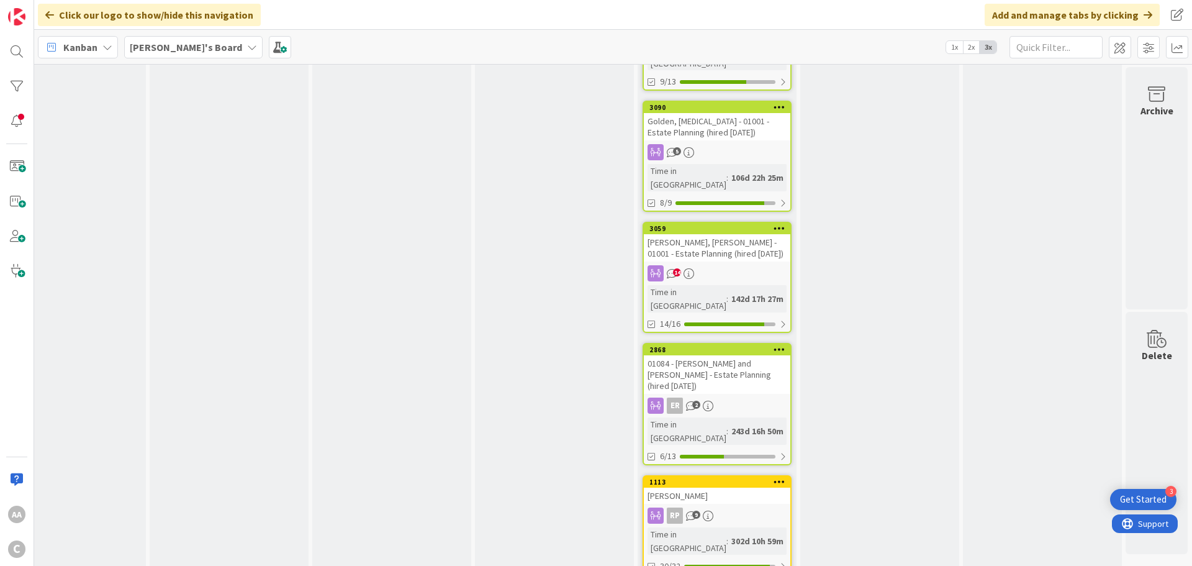
scroll to position [968, 61]
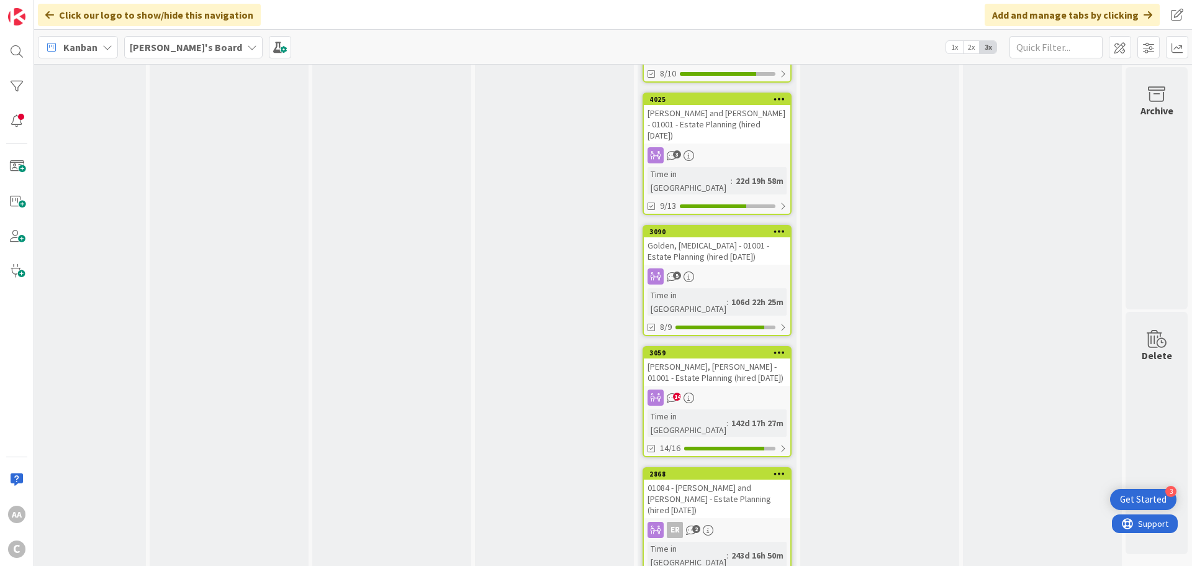
click at [714, 358] on div "Rael Jr., Steve - 01001 - Estate Planning (hired 4.29.25)" at bounding box center [717, 371] width 147 height 27
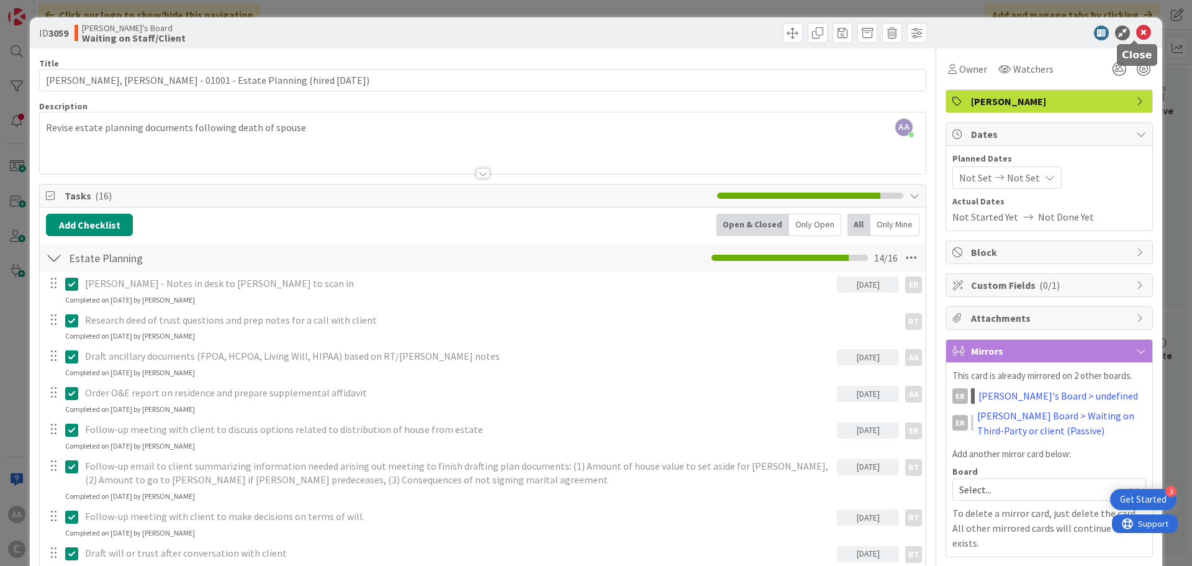
click at [1137, 30] on icon at bounding box center [1143, 32] width 15 height 15
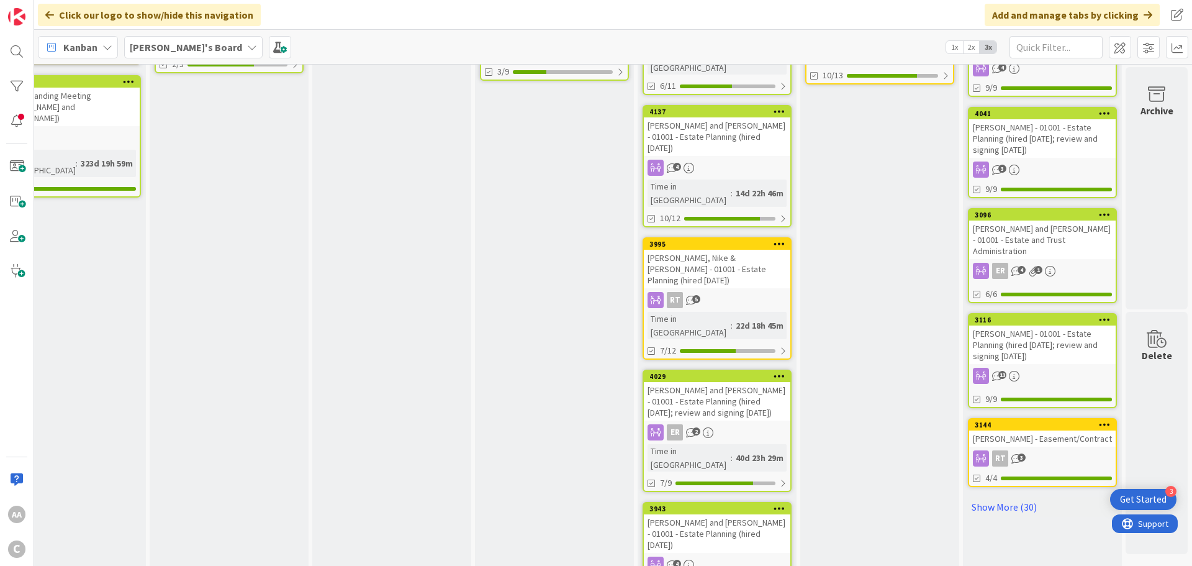
scroll to position [410, 61]
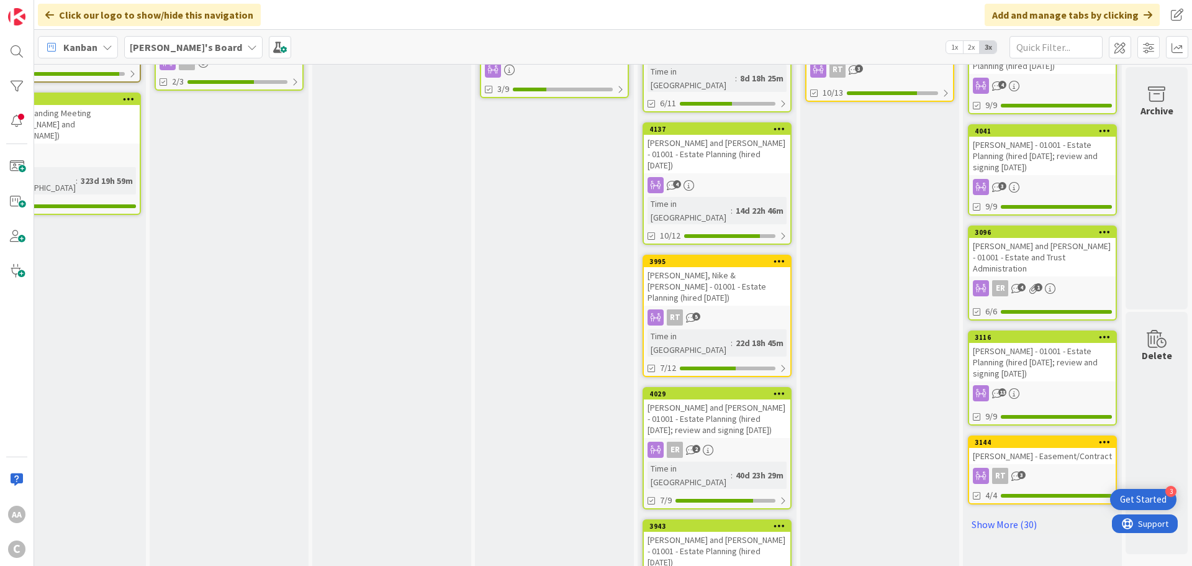
click at [661, 399] on div "[PERSON_NAME] and [PERSON_NAME] - 01001 - Estate Planning (hired [DATE]; review…" at bounding box center [717, 418] width 147 height 38
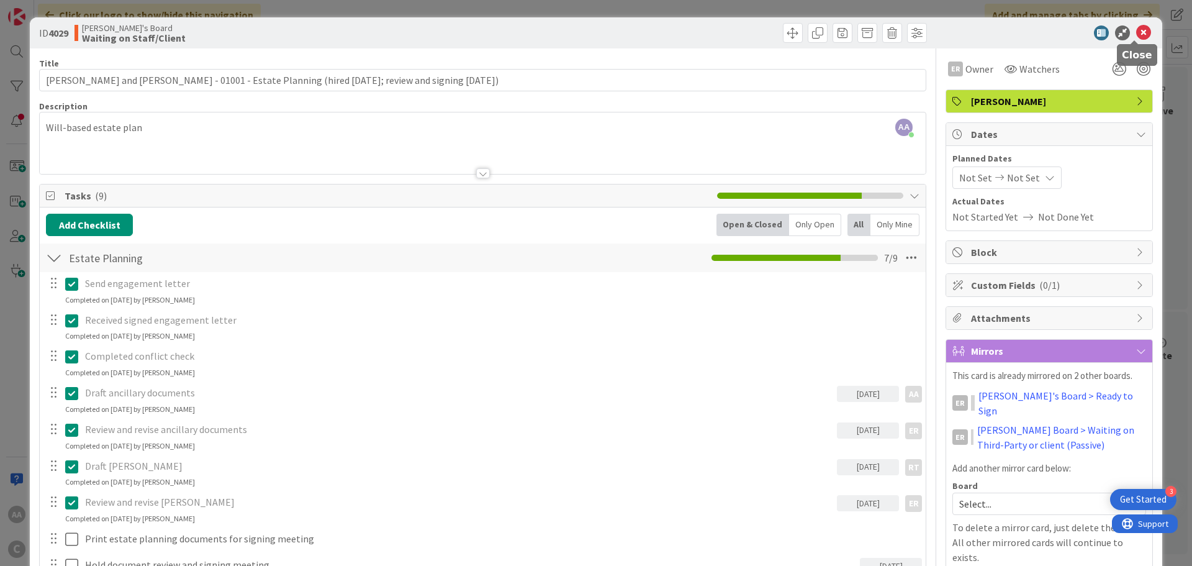
click at [1139, 29] on icon at bounding box center [1143, 32] width 15 height 15
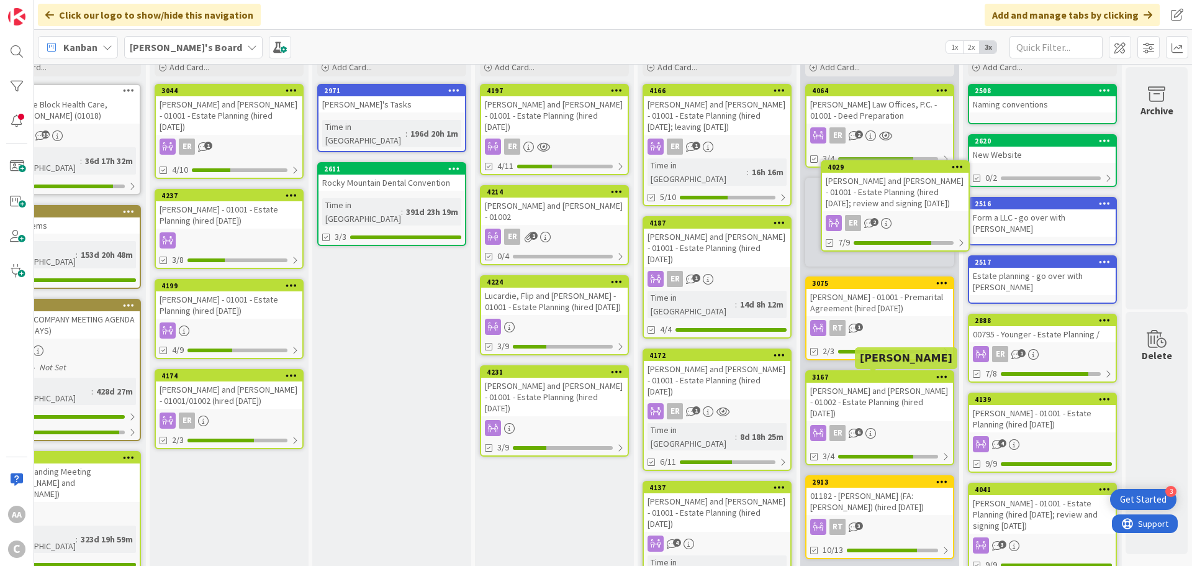
scroll to position [0, 61]
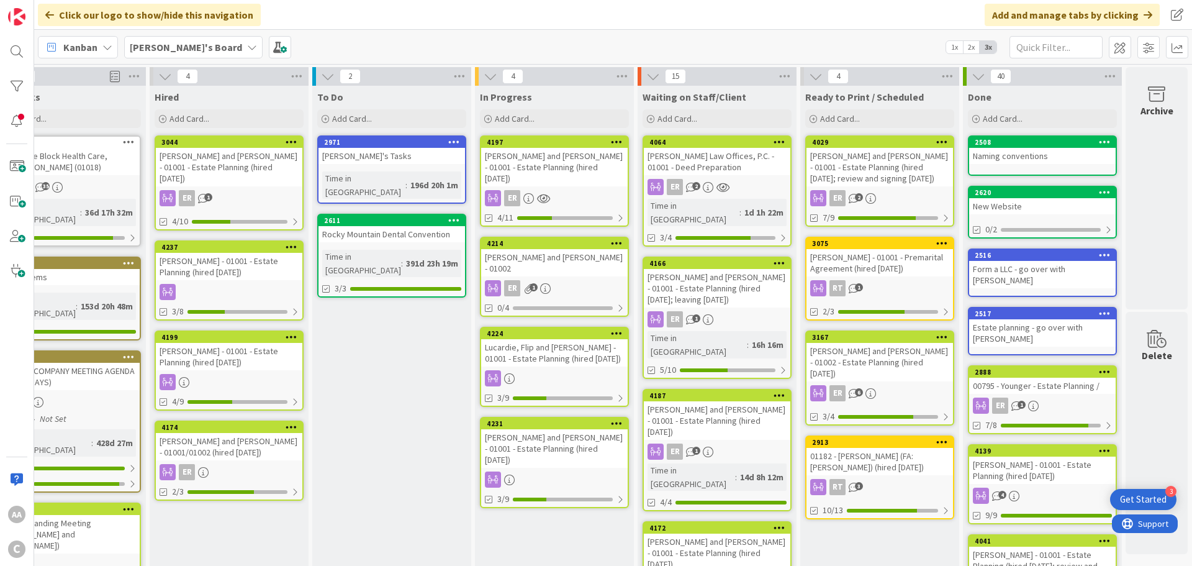
click at [711, 96] on span "Waiting on Staff/Client" at bounding box center [695, 97] width 104 height 12
click at [732, 99] on div "Waiting on Staff/Client" at bounding box center [717, 97] width 149 height 12
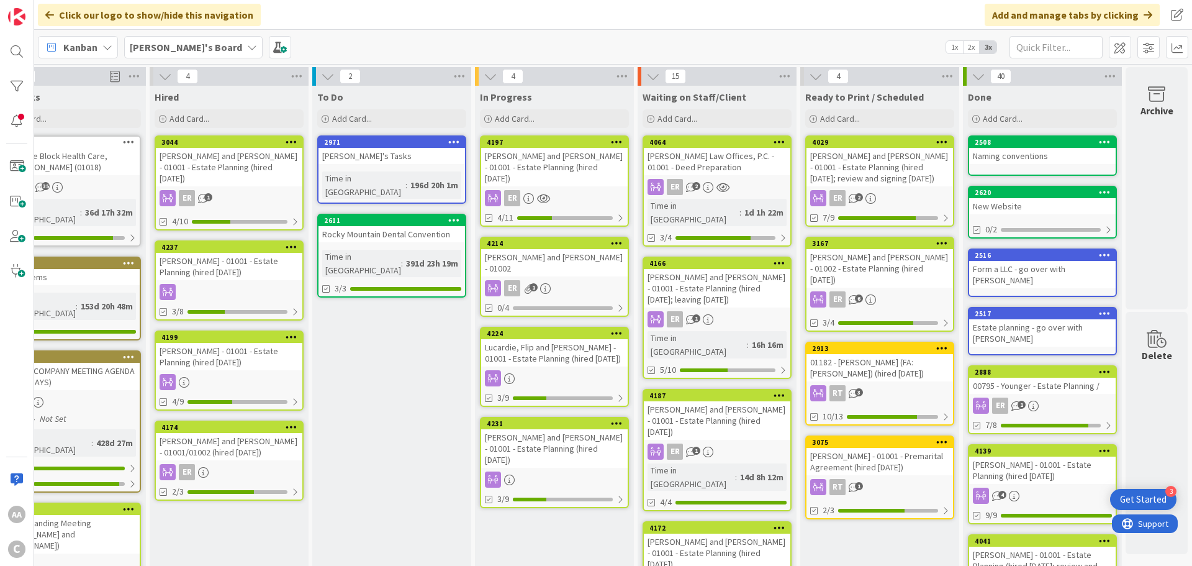
click at [706, 401] on div "[PERSON_NAME] and [PERSON_NAME] - 01001 - Estate Planning (hired [DATE])" at bounding box center [717, 420] width 147 height 38
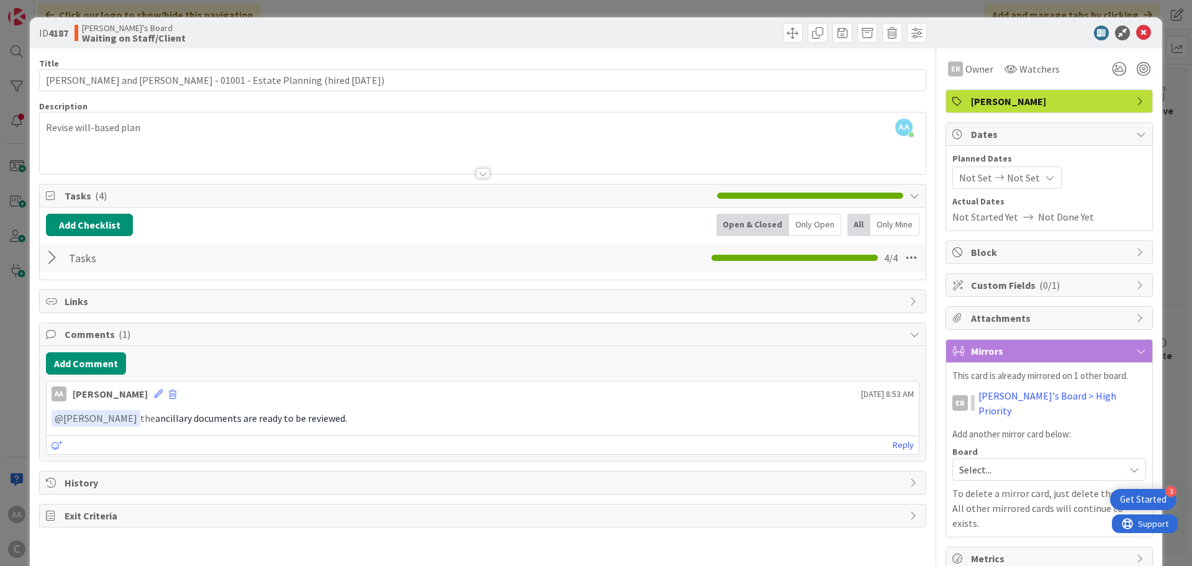
click at [48, 258] on div at bounding box center [54, 257] width 16 height 22
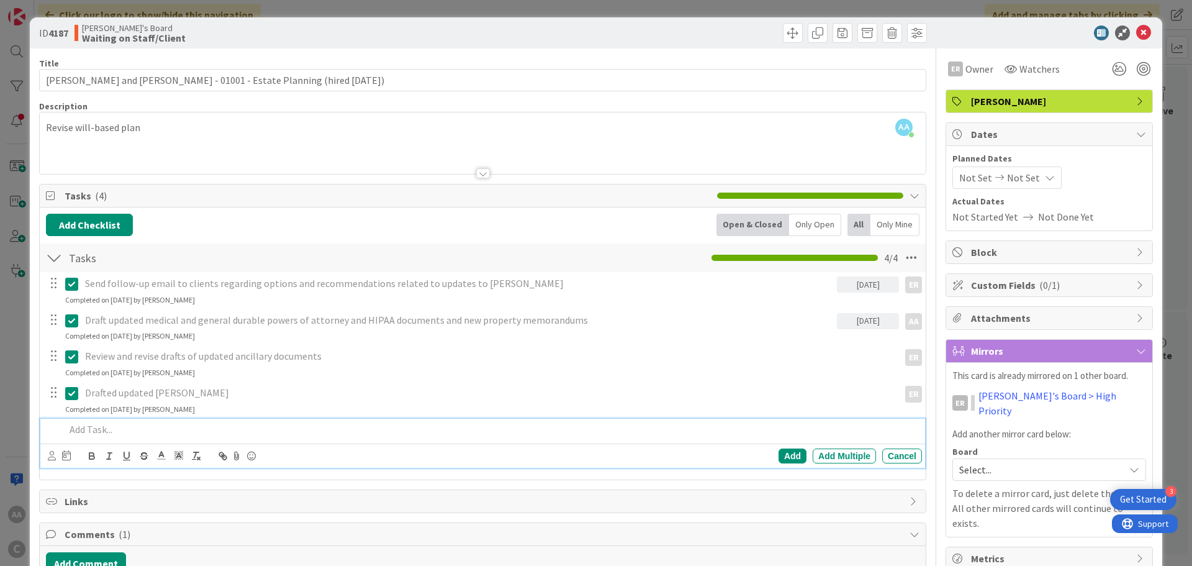
click at [78, 432] on p at bounding box center [491, 429] width 852 height 14
click at [784, 456] on div "Add" at bounding box center [792, 455] width 28 height 15
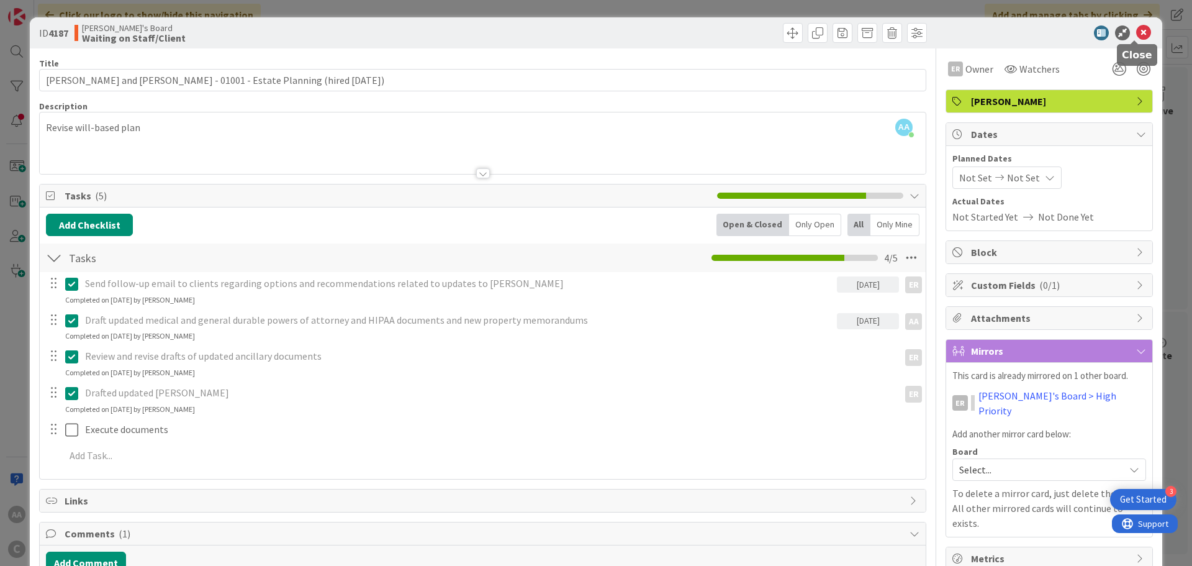
click at [1136, 38] on icon at bounding box center [1143, 32] width 15 height 15
